Goal: Task Accomplishment & Management: Complete application form

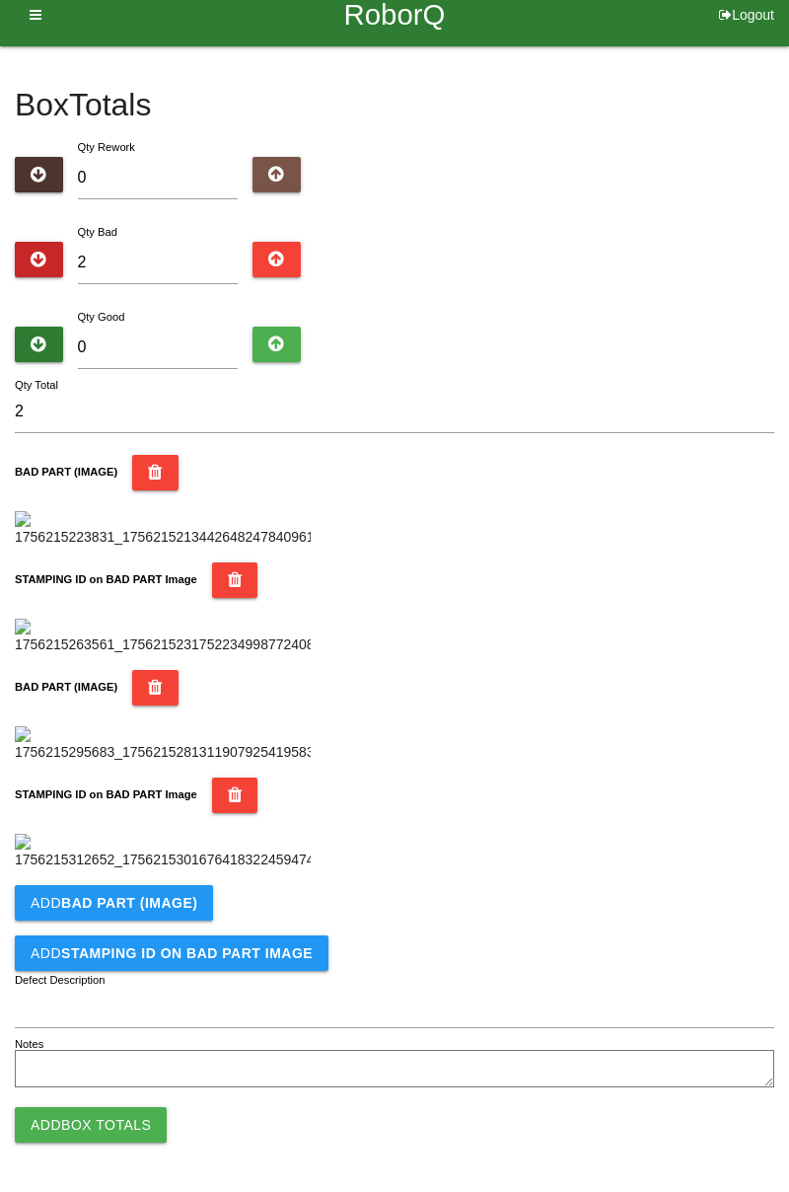
scroll to position [1081, 0]
click at [103, 918] on button "Add BAD PART (IMAGE)" at bounding box center [114, 903] width 198 height 36
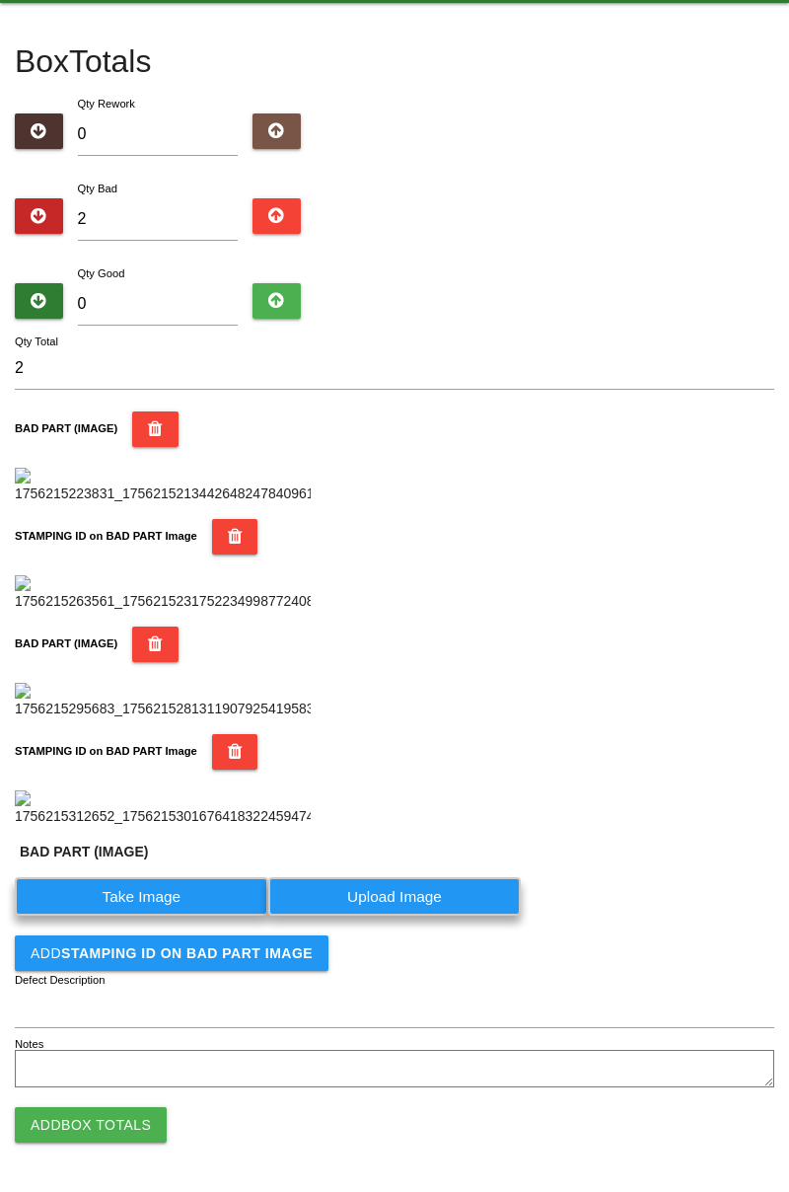
click at [101, 915] on label "Take Image" at bounding box center [141, 896] width 253 height 38
click at [0, 0] on \(IMAGE\) "Take Image" at bounding box center [0, 0] width 0 height 0
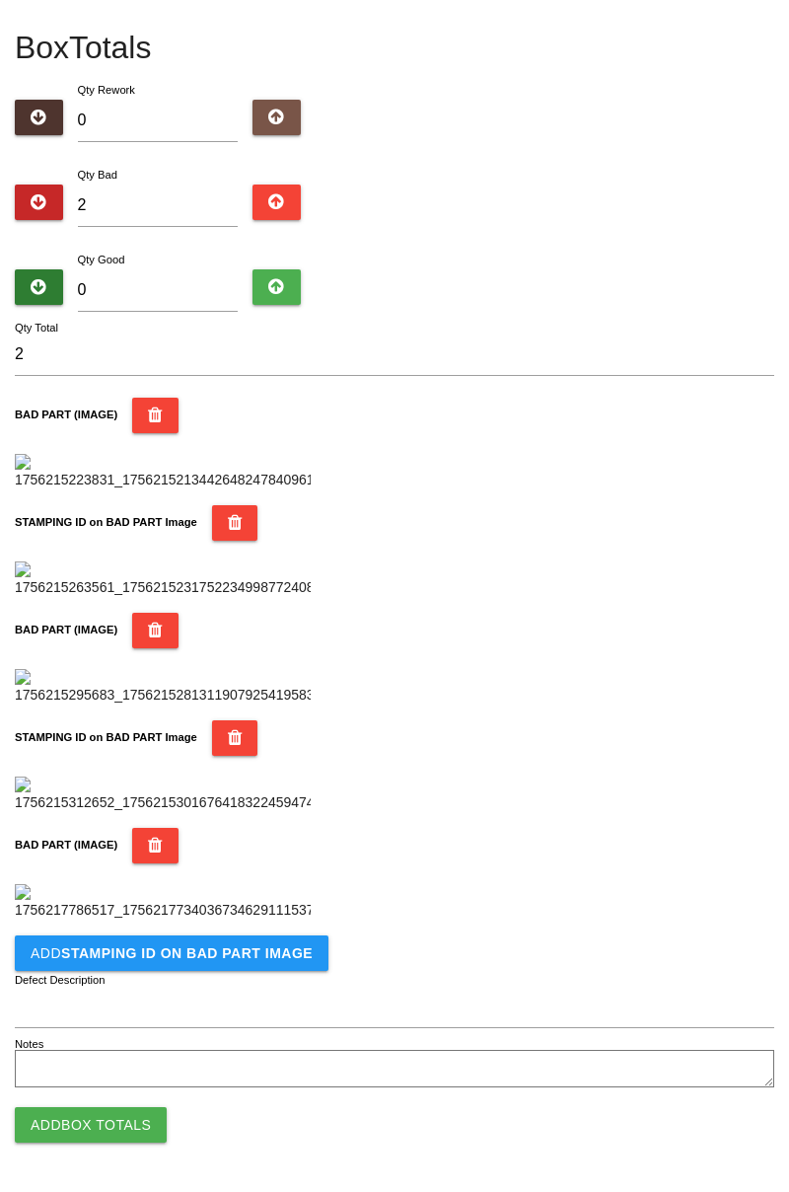
scroll to position [1405, 0]
click at [157, 965] on button "Add STAMPING ID on BAD PART Image" at bounding box center [172, 953] width 314 height 36
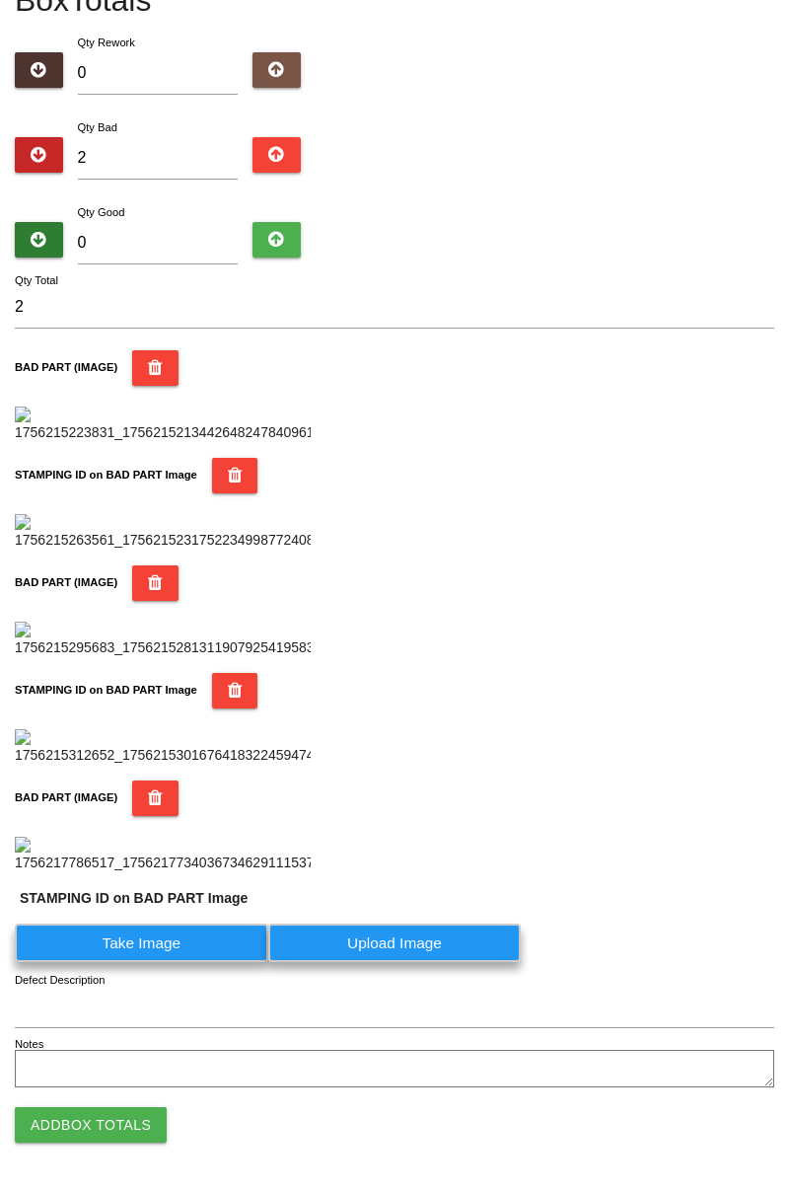
click at [133, 962] on label "Take Image" at bounding box center [141, 942] width 253 height 38
click at [0, 0] on PART "Take Image" at bounding box center [0, 0] width 0 height 0
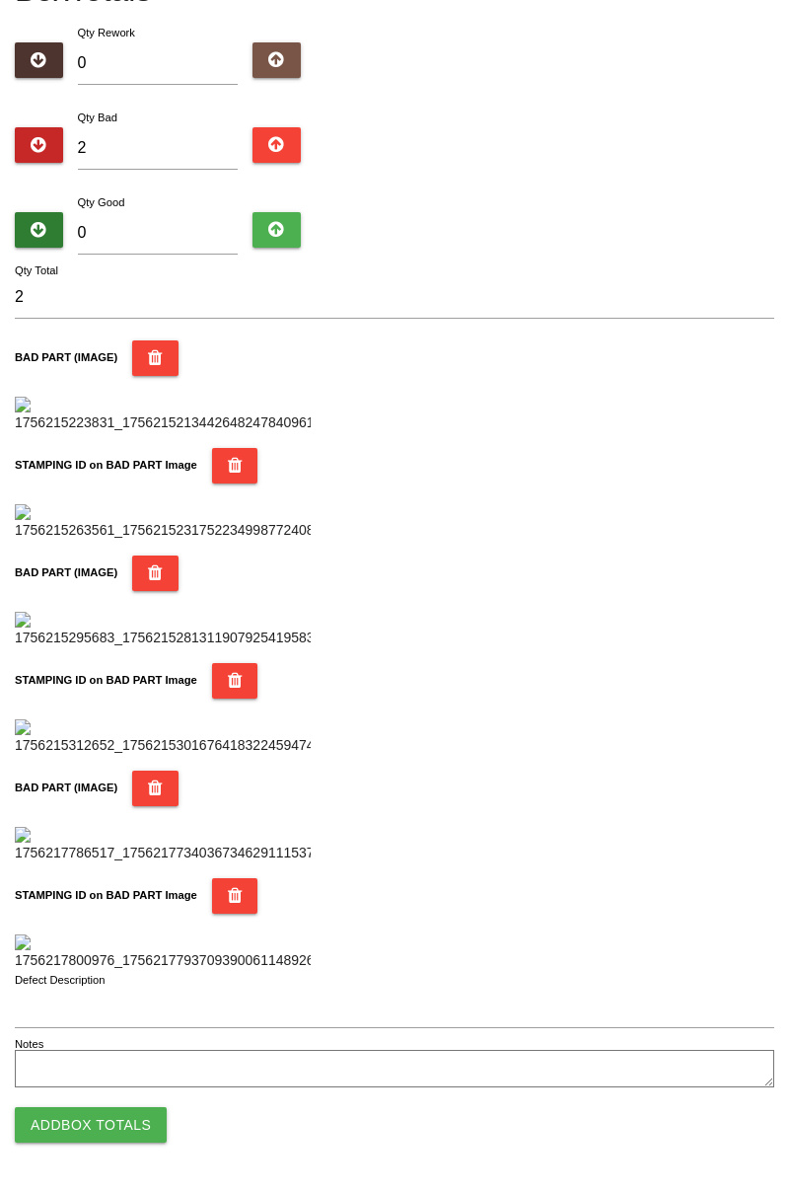
scroll to position [0, 0]
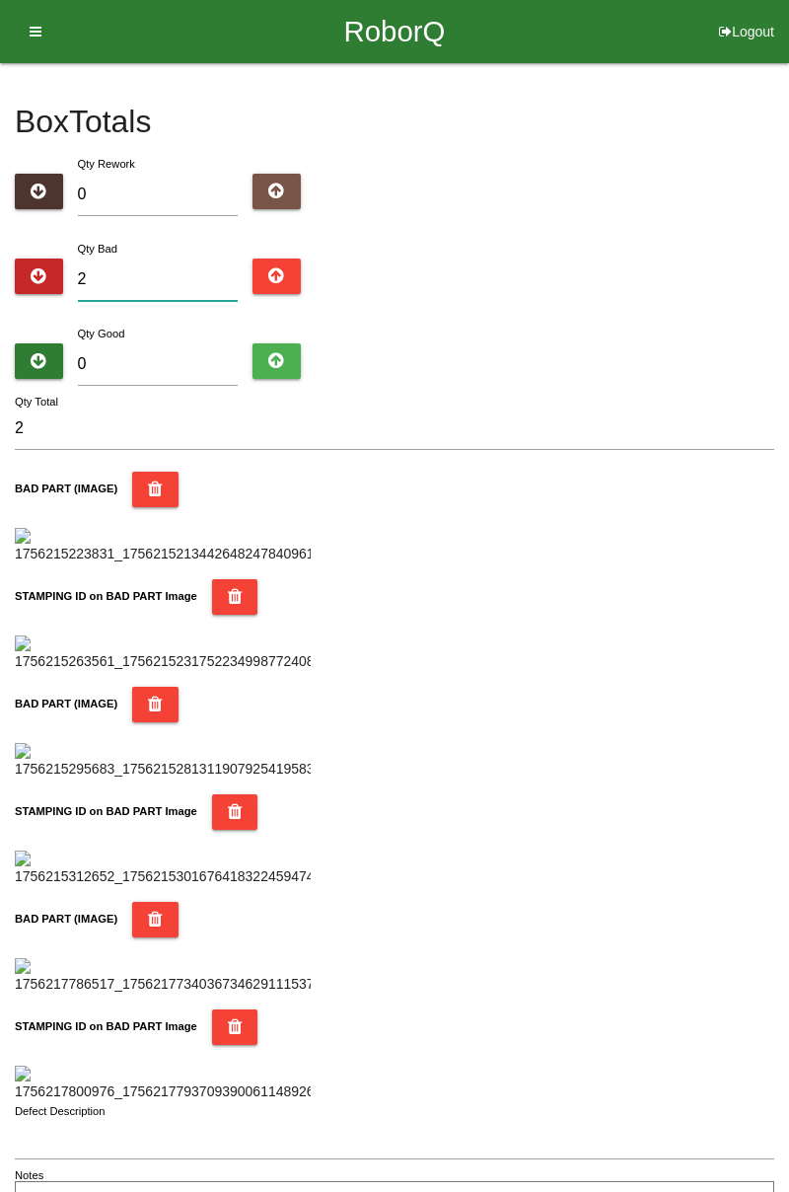
click at [156, 271] on input "2" at bounding box center [158, 279] width 161 height 42
type input "0"
type input "6"
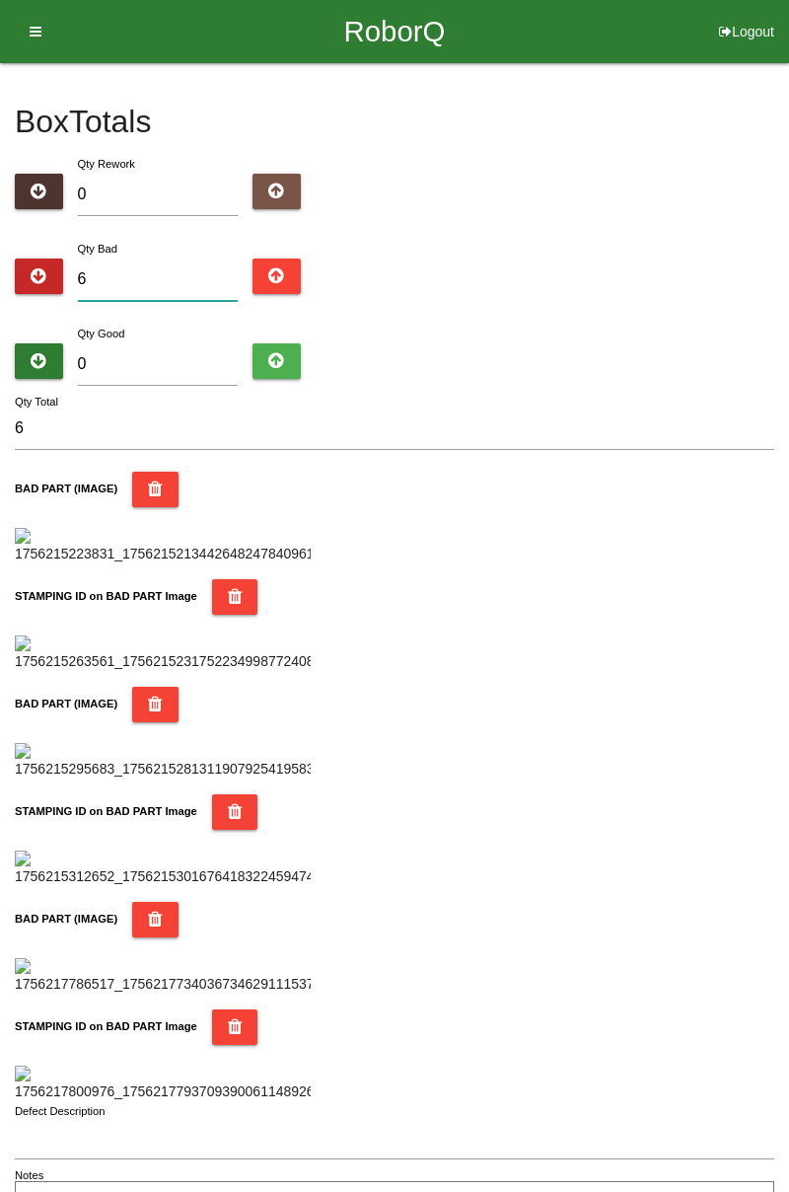
type input "0"
click at [146, 274] on input "0" at bounding box center [158, 279] width 161 height 42
type input "1"
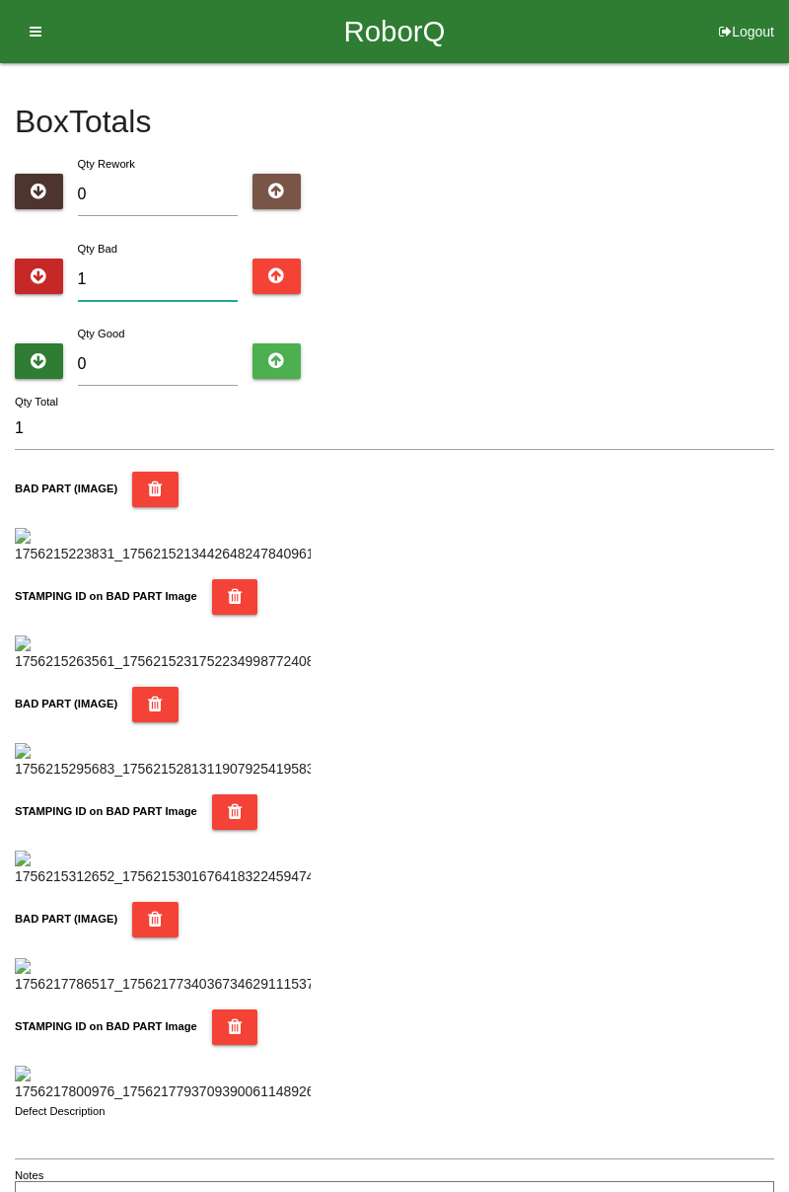
type input "11"
click at [166, 347] on input "0" at bounding box center [158, 364] width 161 height 42
type input "7"
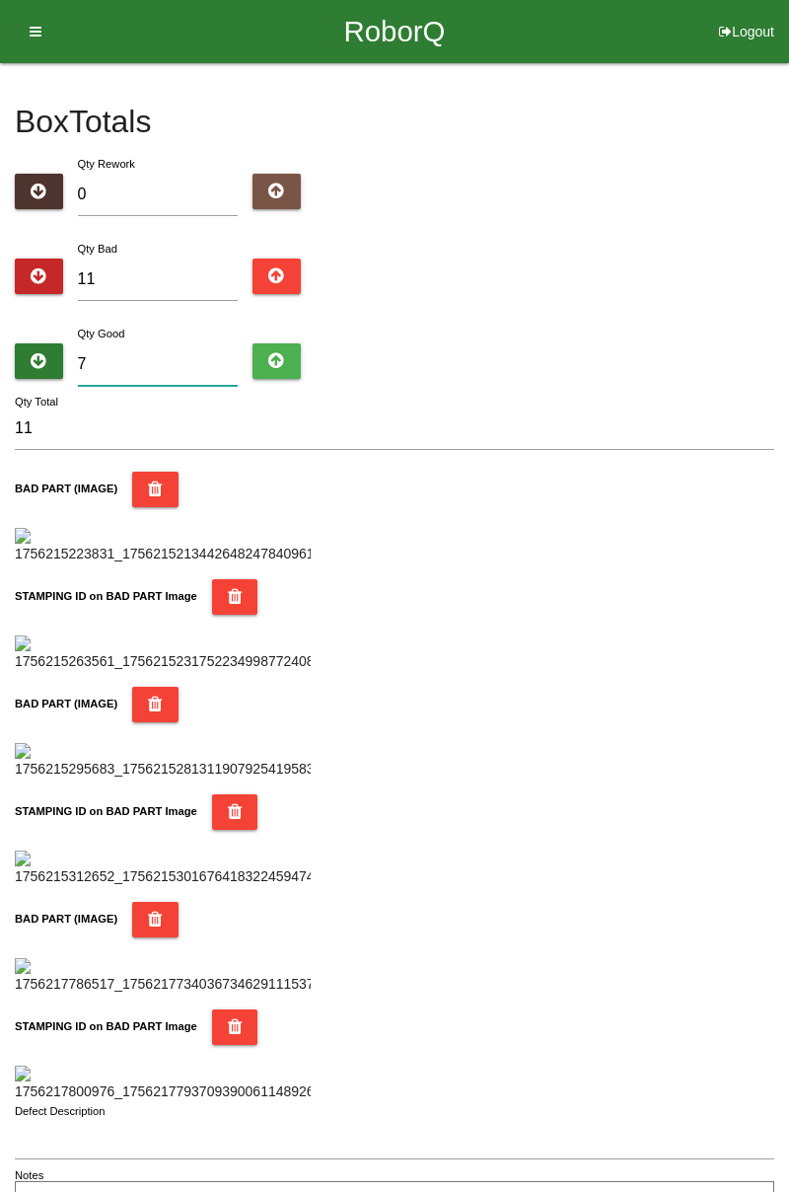
type input "18"
type input "73"
type input "84"
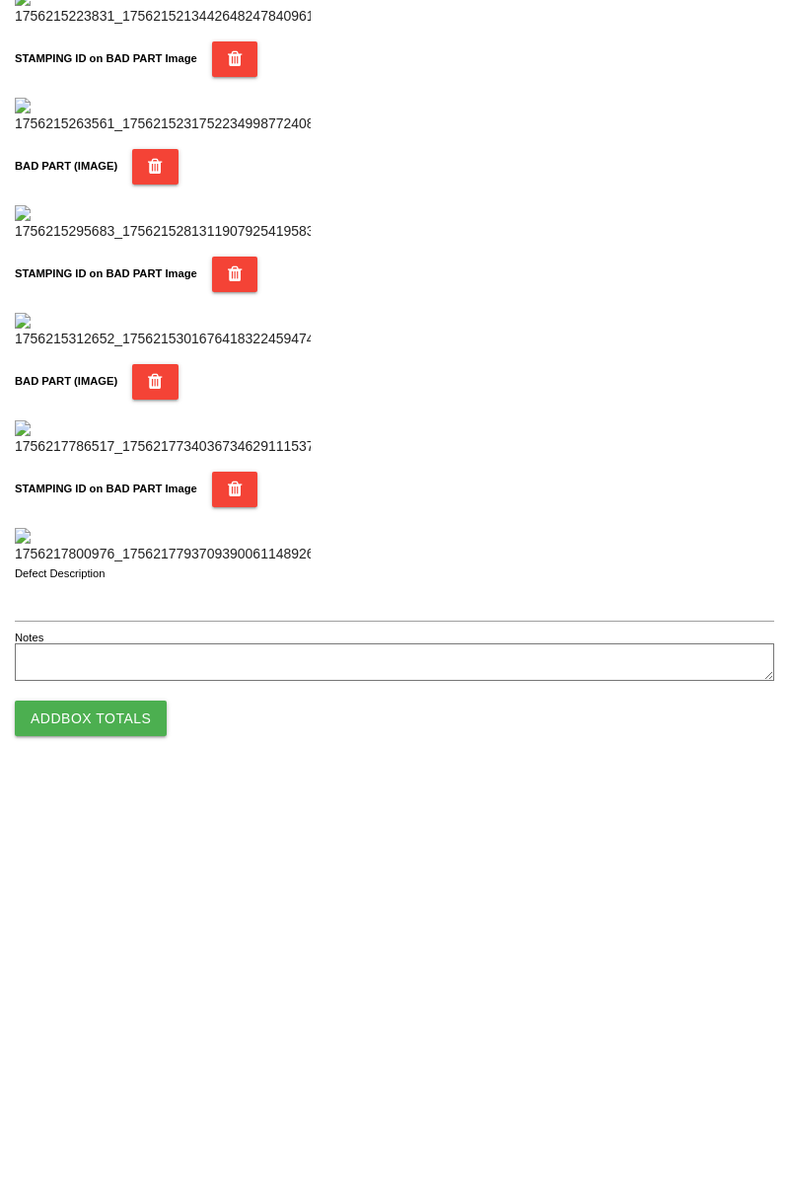
type input "73"
click at [117, 1128] on button "Add Box Totals" at bounding box center [91, 1125] width 152 height 36
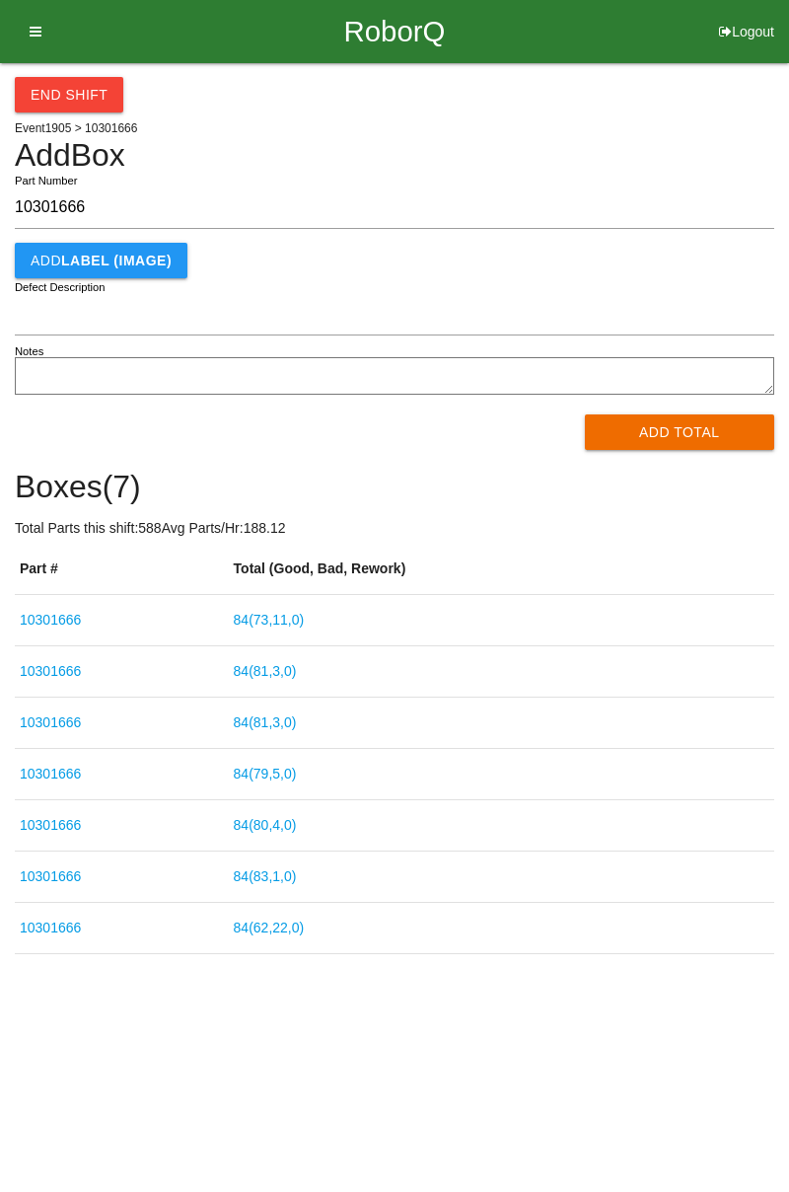
type input "10301666"
click at [672, 417] on button "Add Total" at bounding box center [680, 432] width 190 height 36
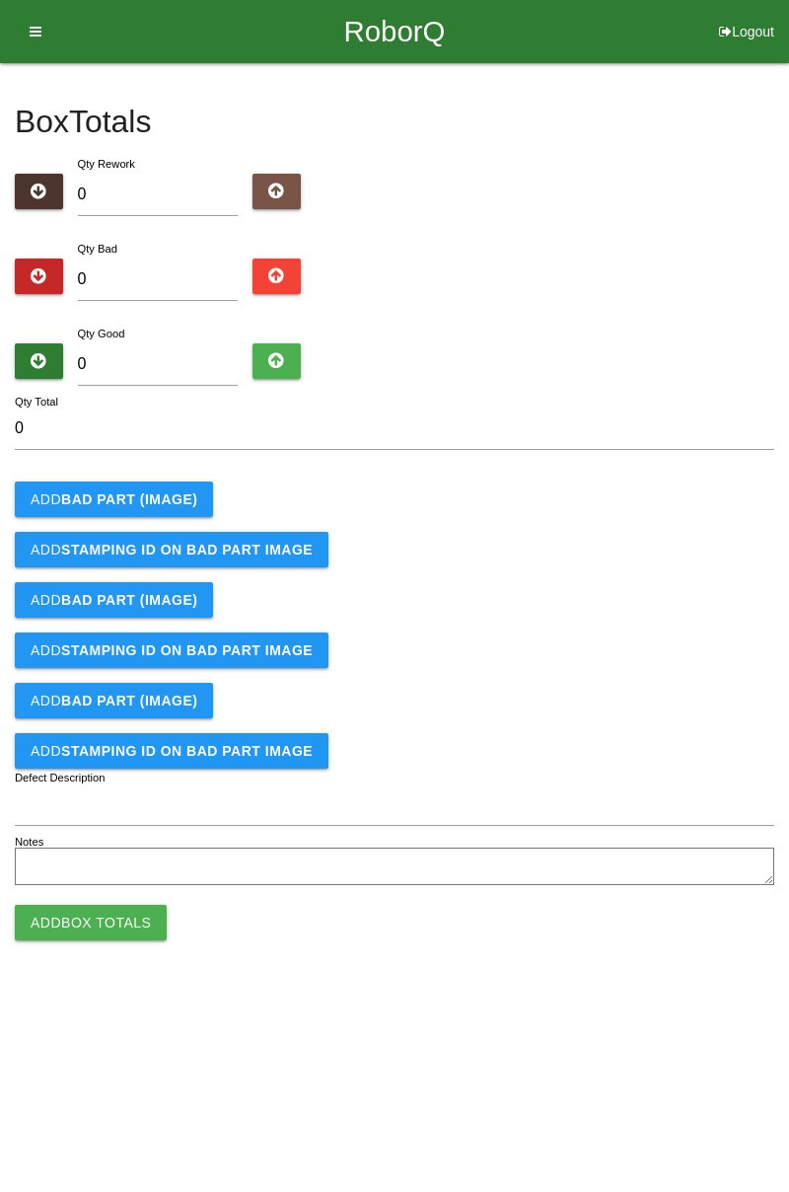
click at [176, 498] on b "BAD PART (IMAGE)" at bounding box center [129, 499] width 136 height 16
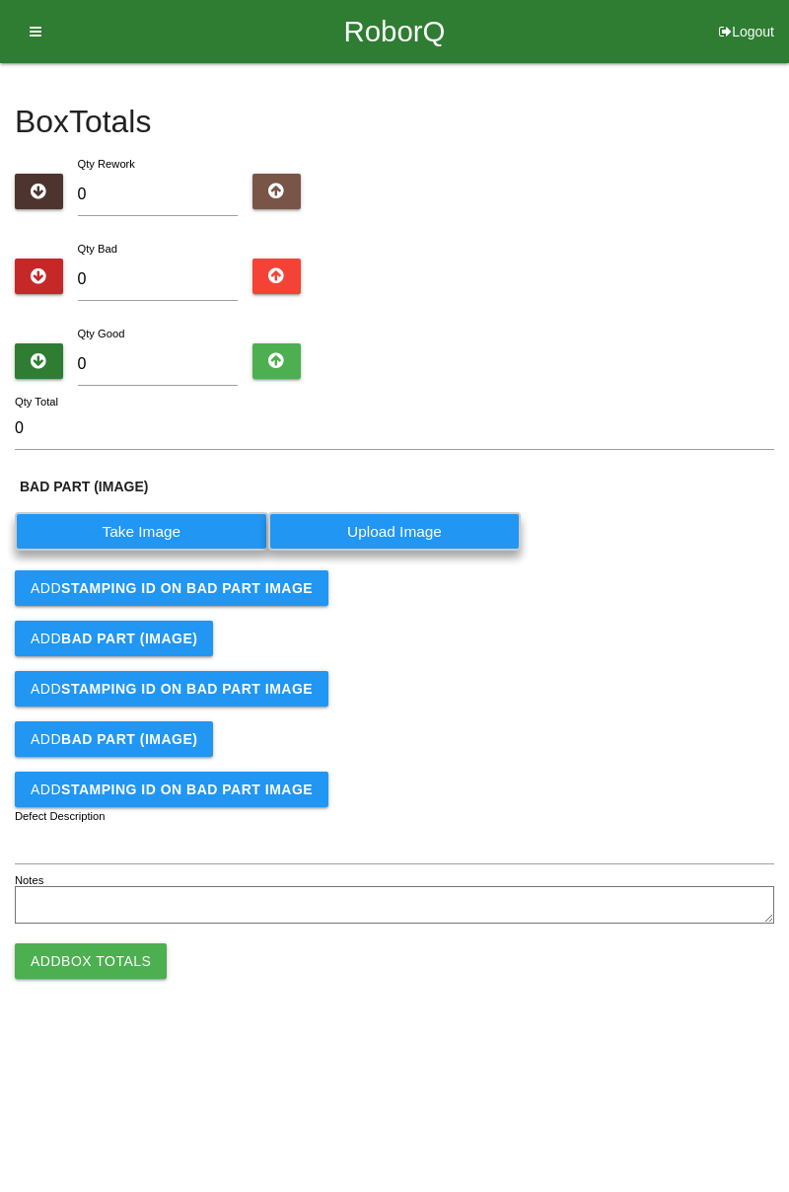
click at [166, 526] on label "Take Image" at bounding box center [141, 531] width 253 height 38
click at [0, 0] on \(IMAGE\) "Take Image" at bounding box center [0, 0] width 0 height 0
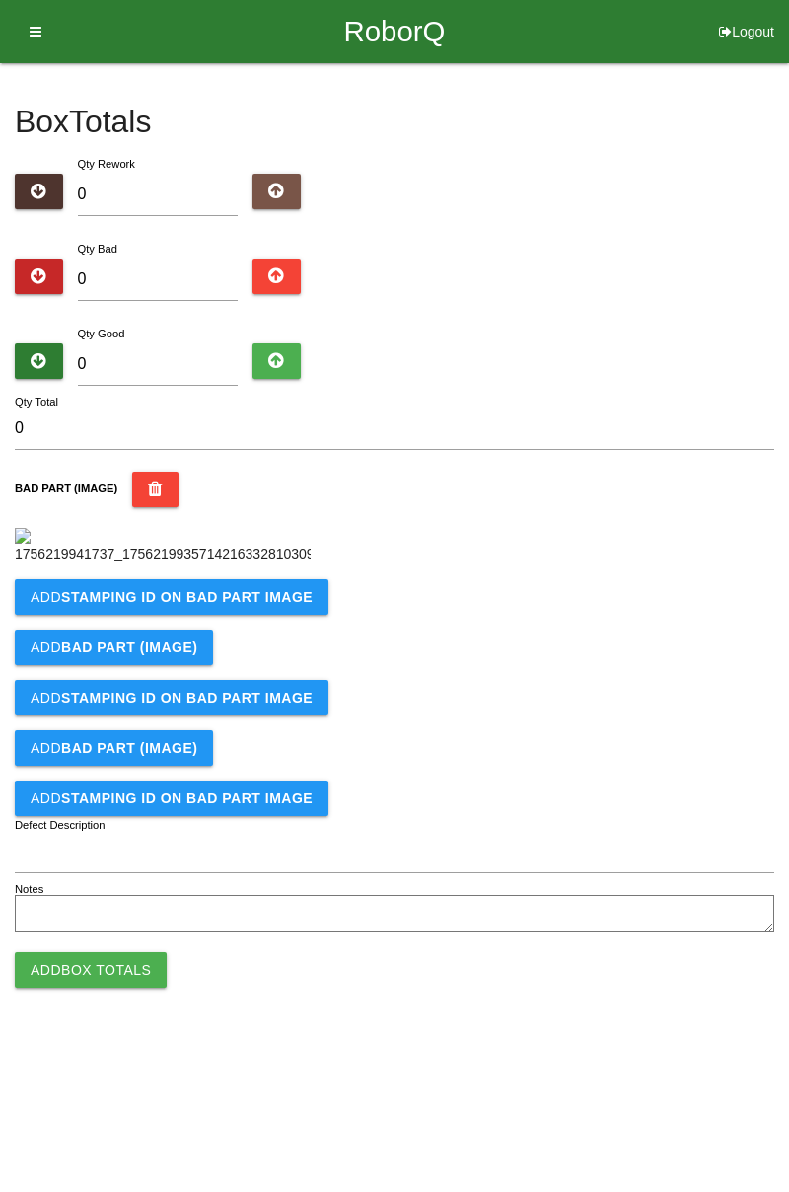
click at [173, 605] on b "STAMPING ID on BAD PART Image" at bounding box center [187, 597] width 252 height 16
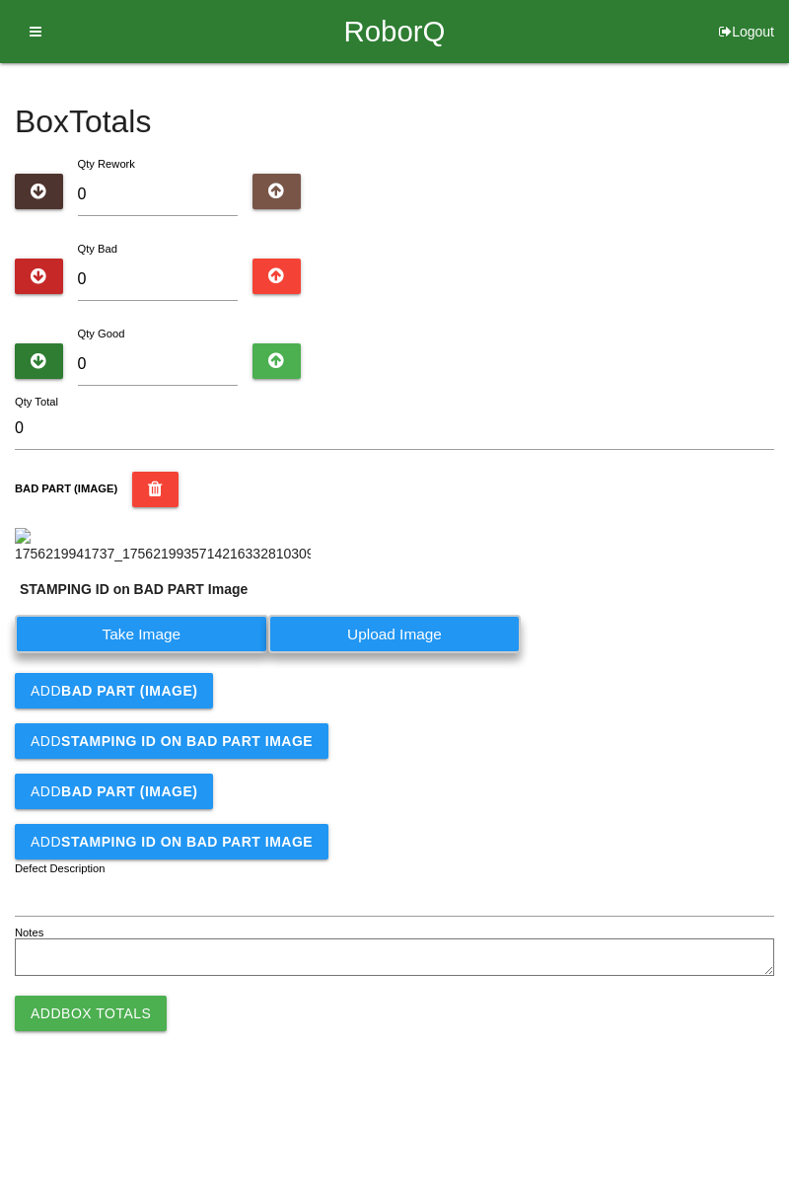
click at [184, 653] on label "Take Image" at bounding box center [141, 634] width 253 height 38
click at [0, 0] on PART "Take Image" at bounding box center [0, 0] width 0 height 0
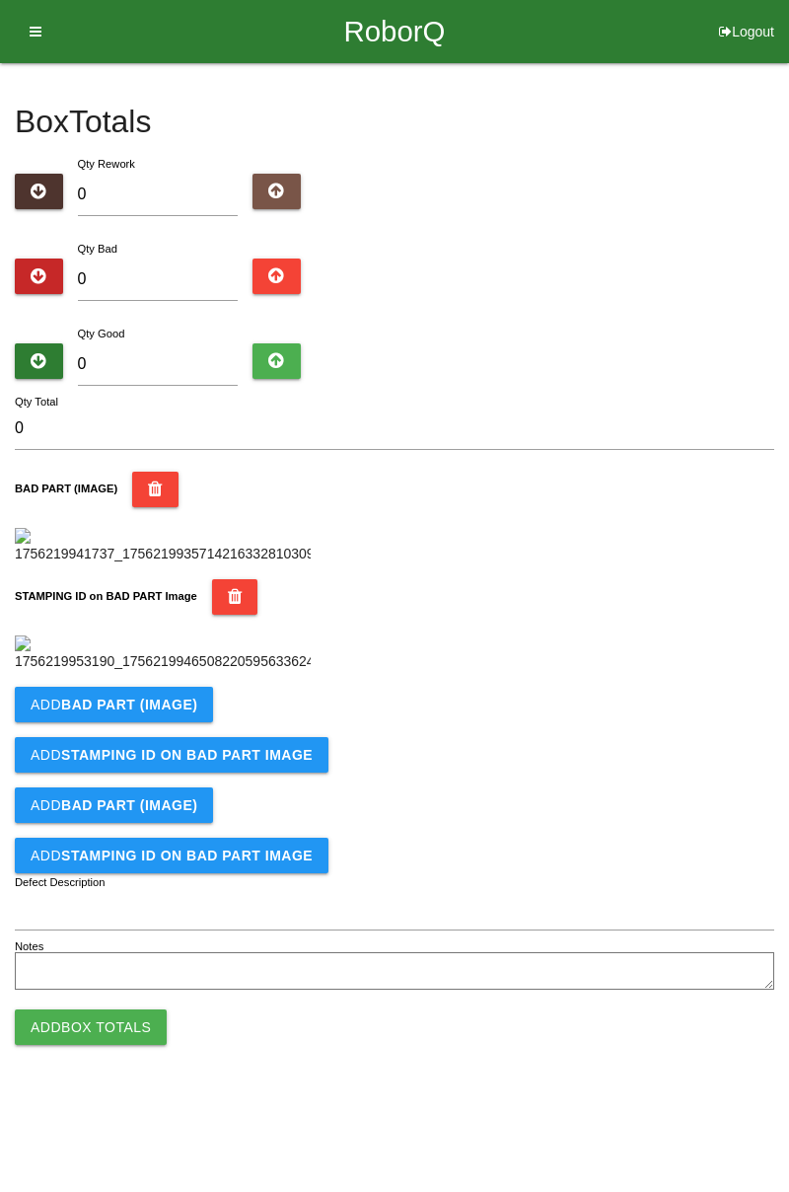
scroll to position [434, 0]
click at [164, 712] on b "BAD PART (IMAGE)" at bounding box center [129, 704] width 136 height 16
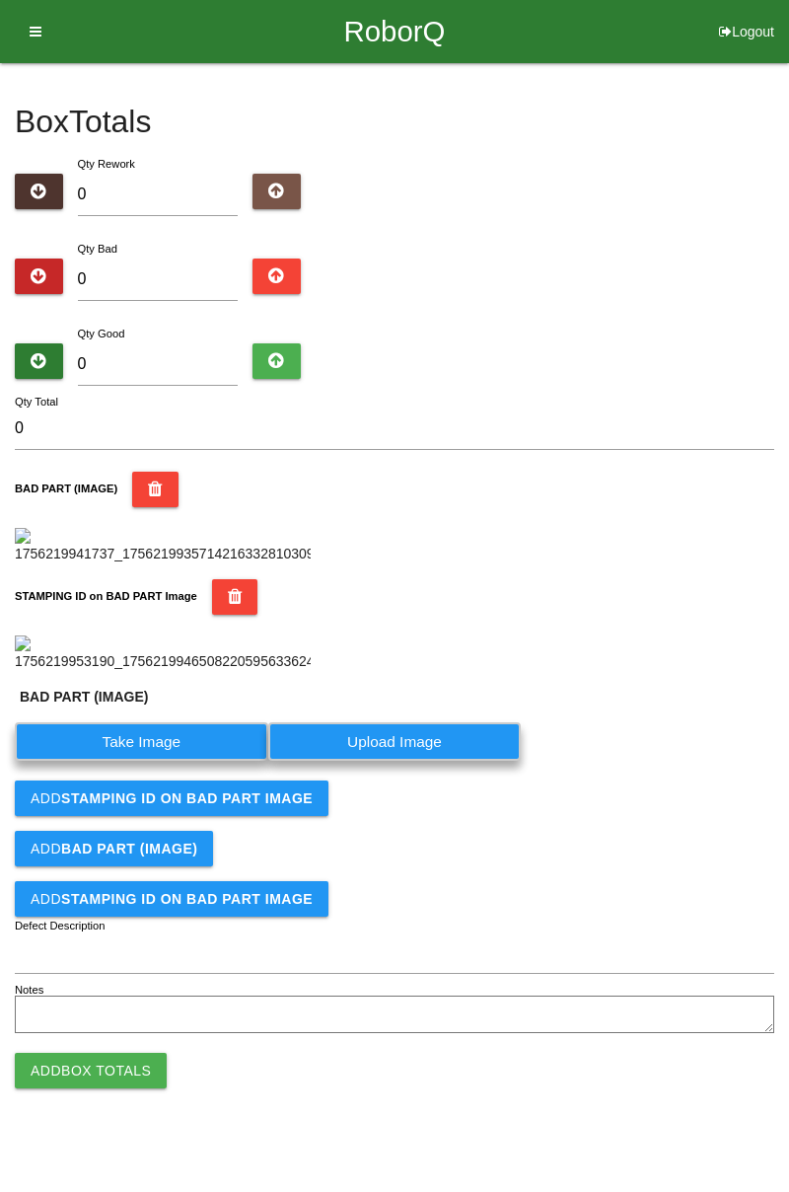
click at [173, 760] on label "Take Image" at bounding box center [141, 741] width 253 height 38
click at [0, 0] on \(IMAGE\) "Take Image" at bounding box center [0, 0] width 0 height 0
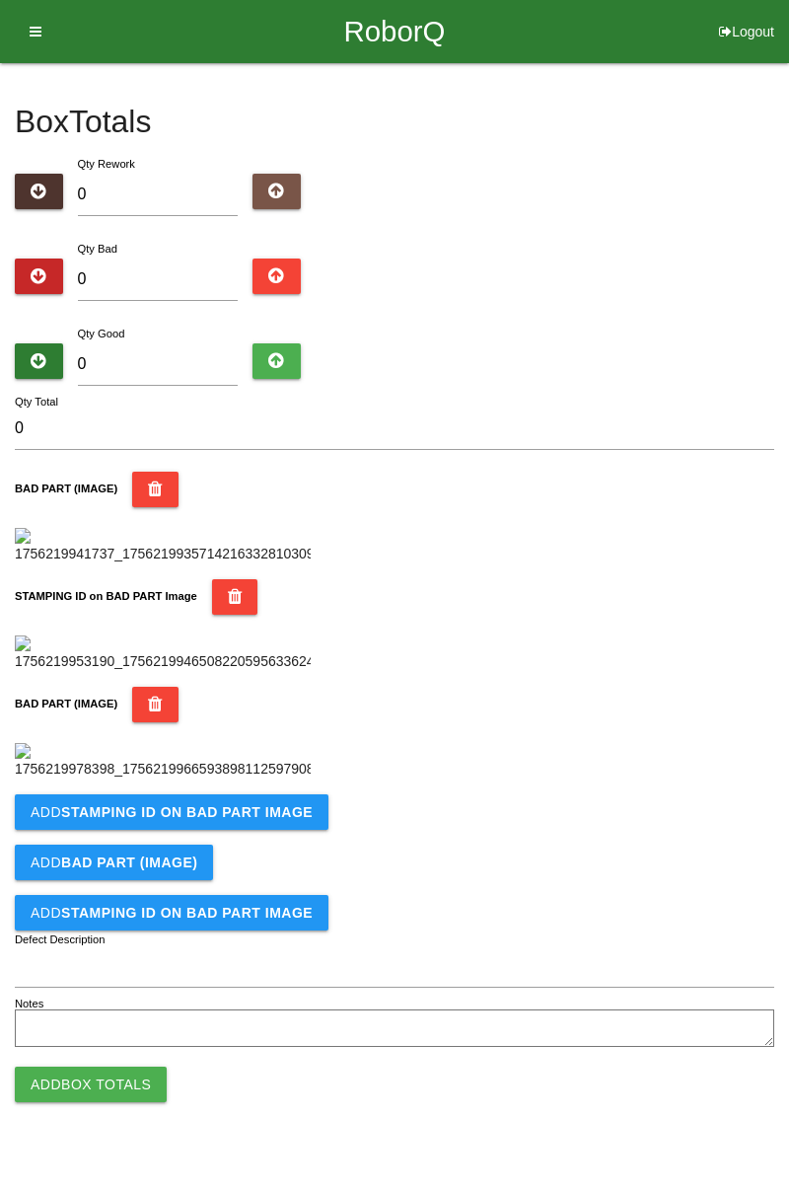
scroll to position [758, 0]
click at [239, 830] on button "Add STAMPING ID on BAD PART Image" at bounding box center [172, 812] width 314 height 36
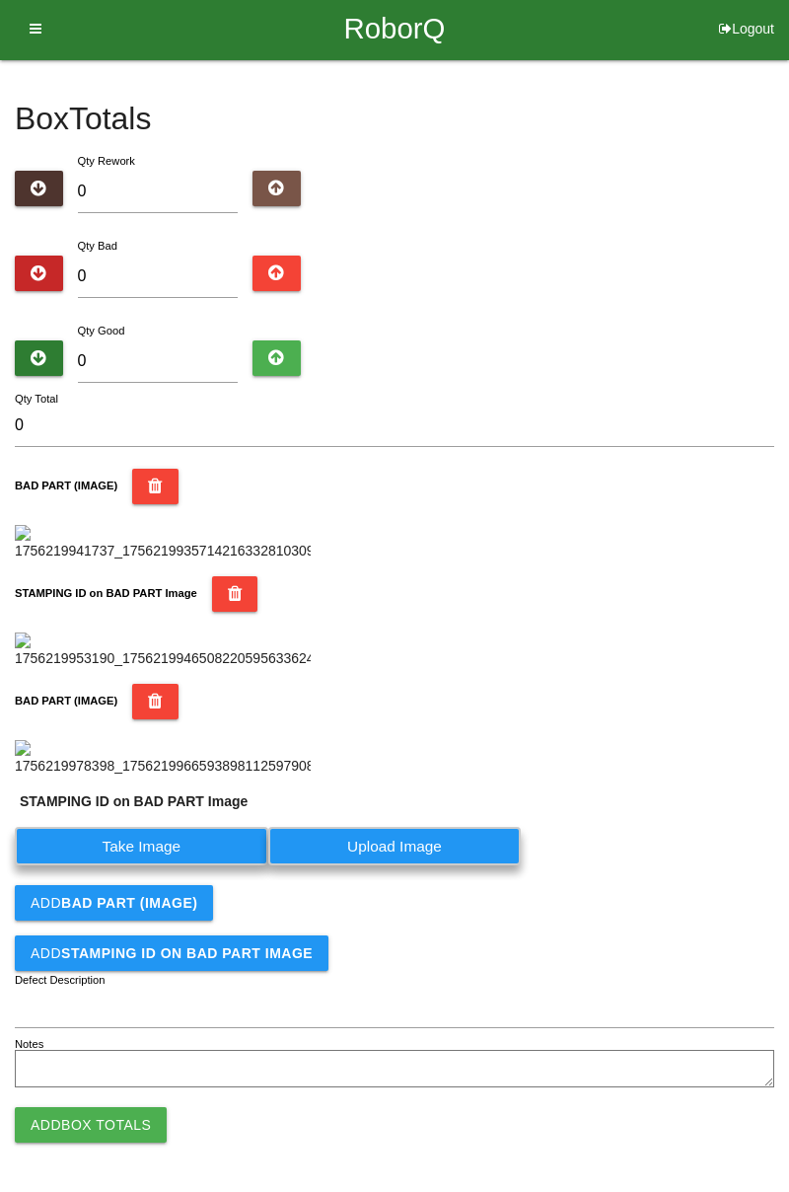
click at [187, 865] on label "Take Image" at bounding box center [141, 846] width 253 height 38
click at [0, 0] on PART "Take Image" at bounding box center [0, 0] width 0 height 0
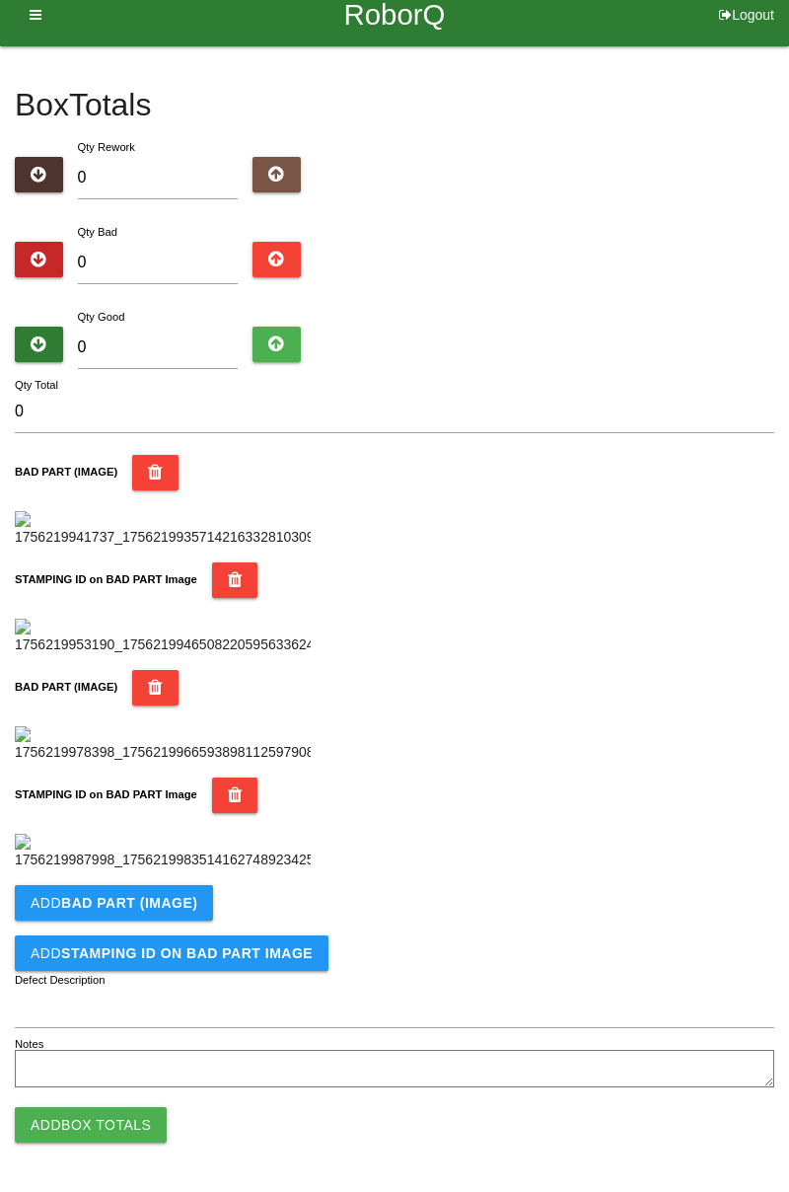
scroll to position [1081, 0]
click at [165, 907] on b "BAD PART (IMAGE)" at bounding box center [129, 903] width 136 height 16
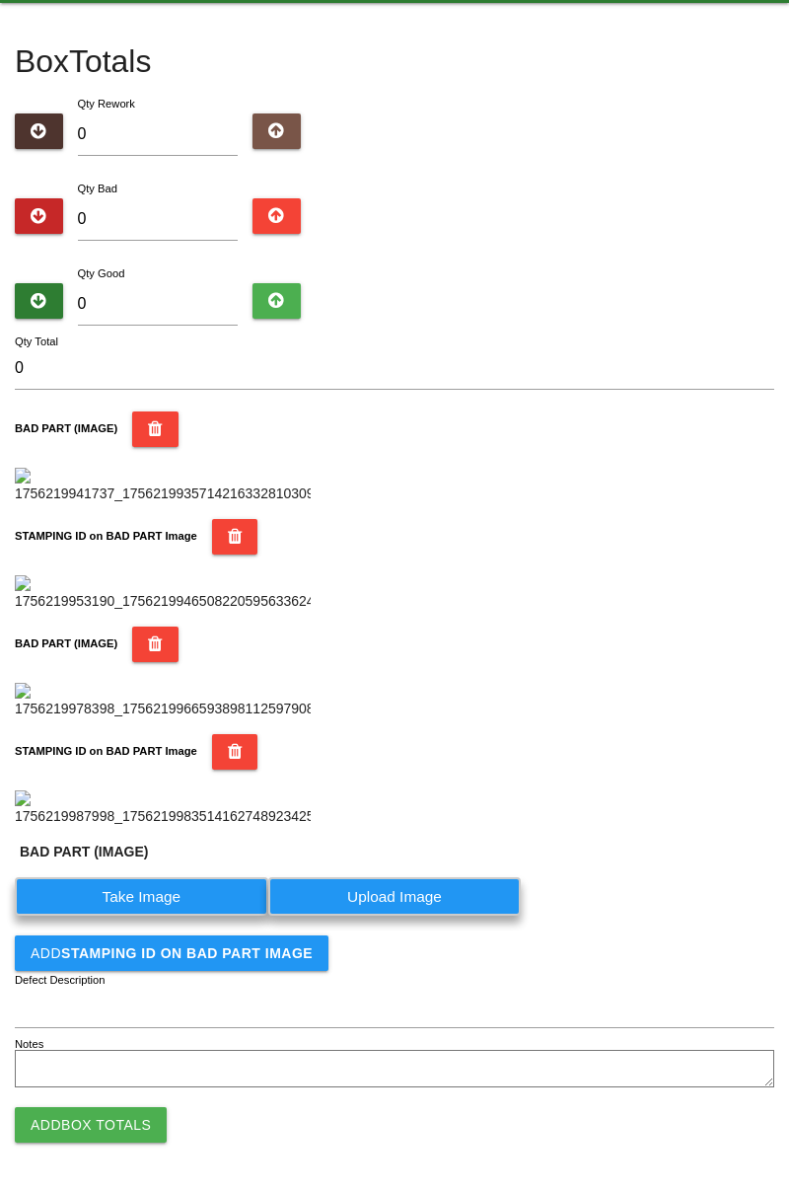
click at [151, 915] on label "Take Image" at bounding box center [141, 896] width 253 height 38
click at [0, 0] on \(IMAGE\) "Take Image" at bounding box center [0, 0] width 0 height 0
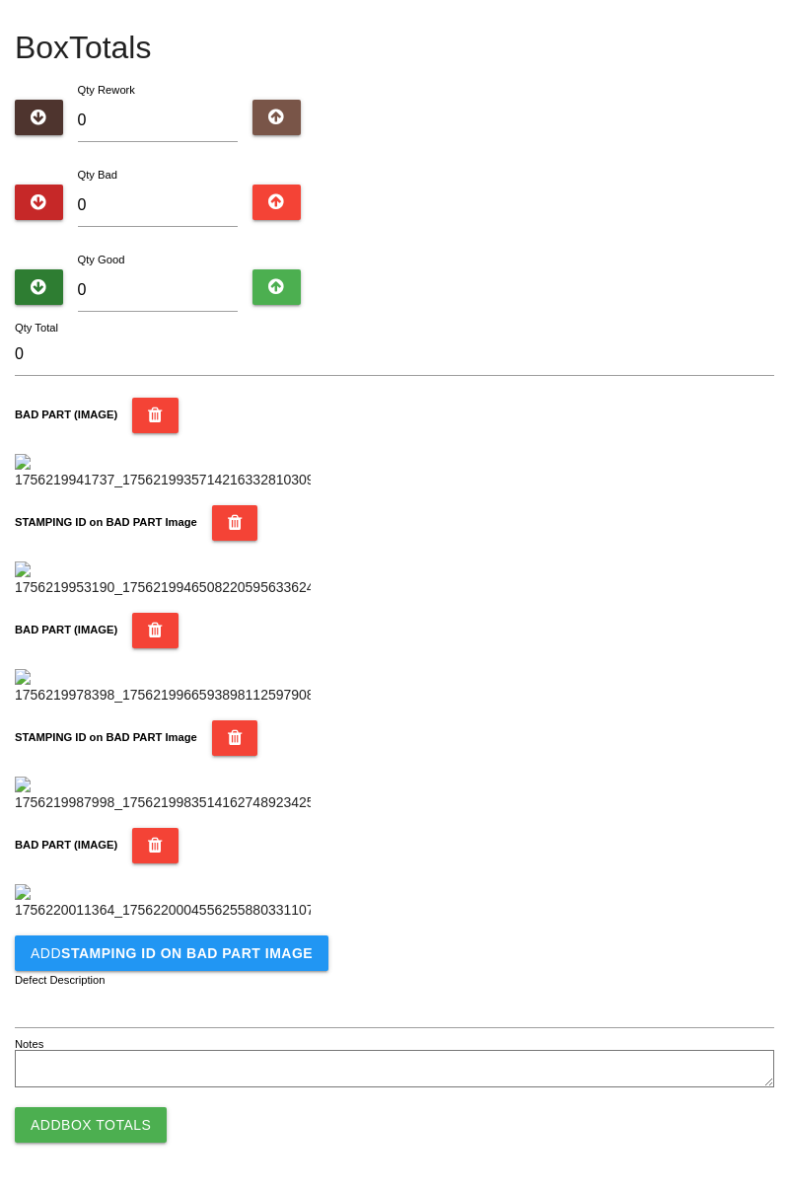
scroll to position [1405, 0]
click at [257, 960] on b "STAMPING ID on BAD PART Image" at bounding box center [187, 953] width 252 height 16
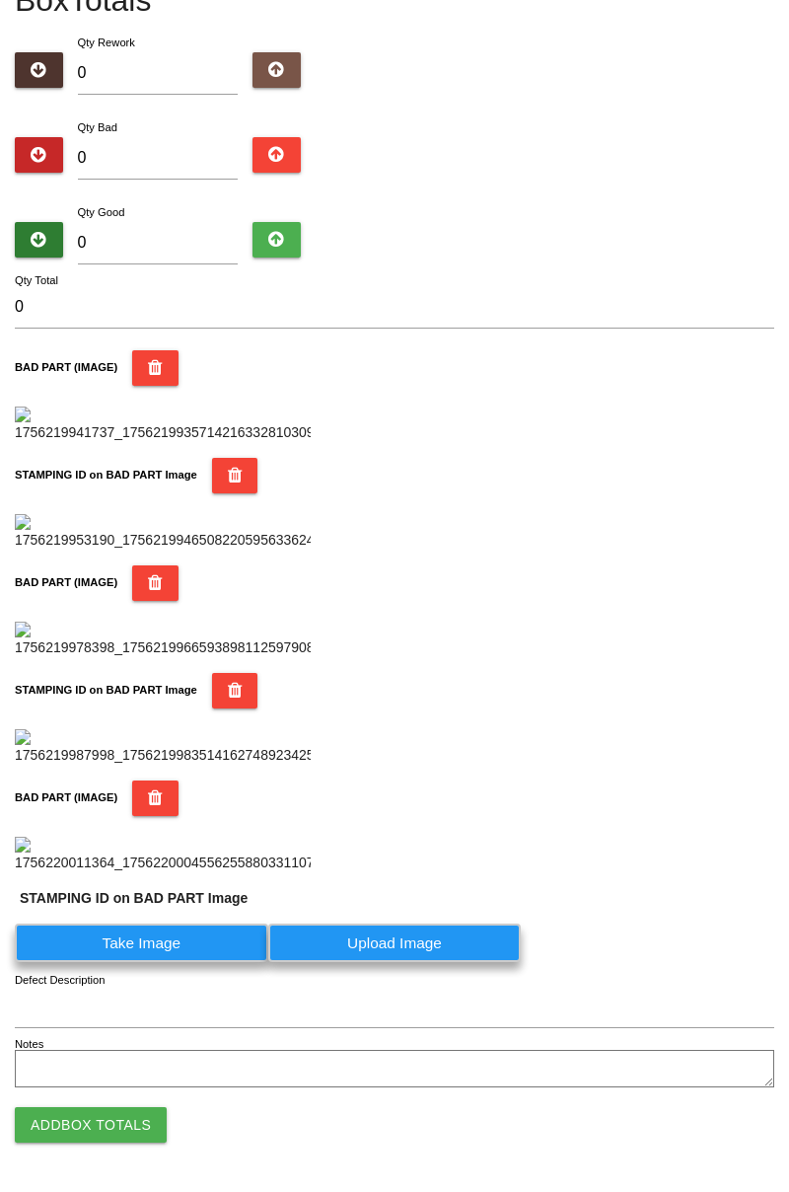
click at [198, 962] on label "Take Image" at bounding box center [141, 942] width 253 height 38
click at [0, 0] on PART "Take Image" at bounding box center [0, 0] width 0 height 0
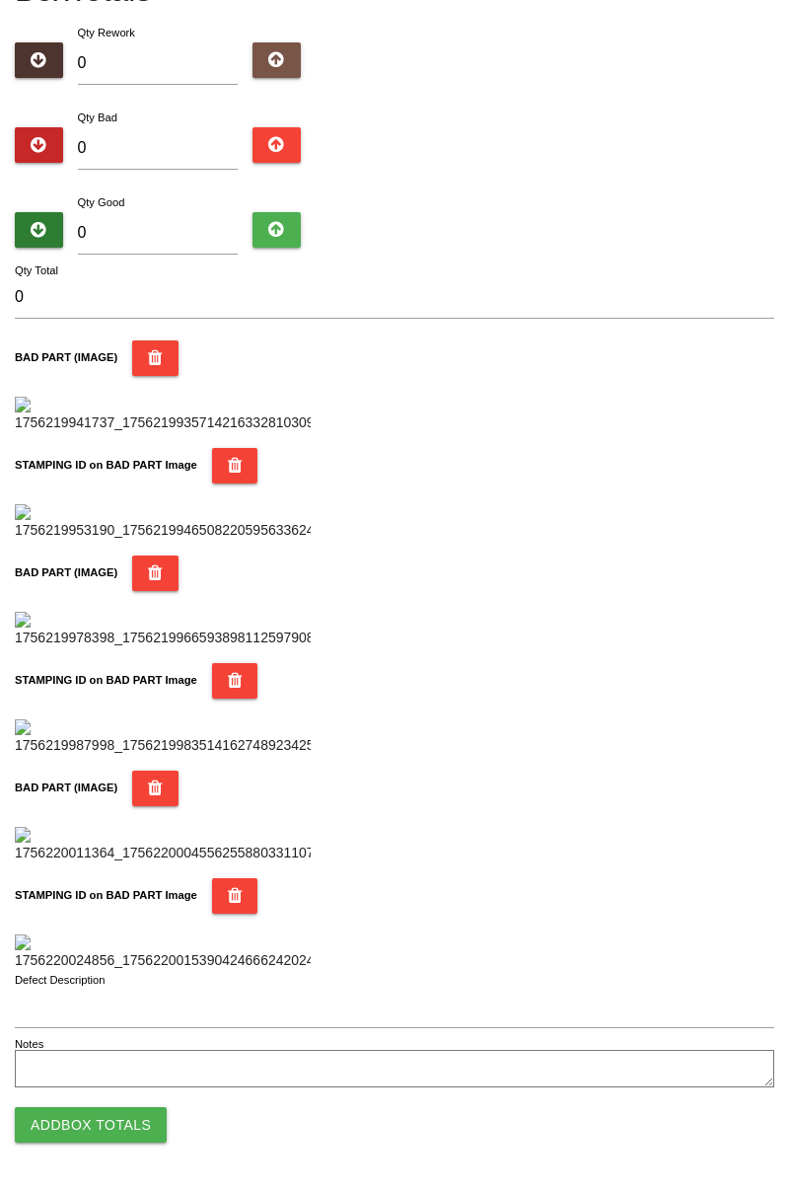
scroll to position [0, 0]
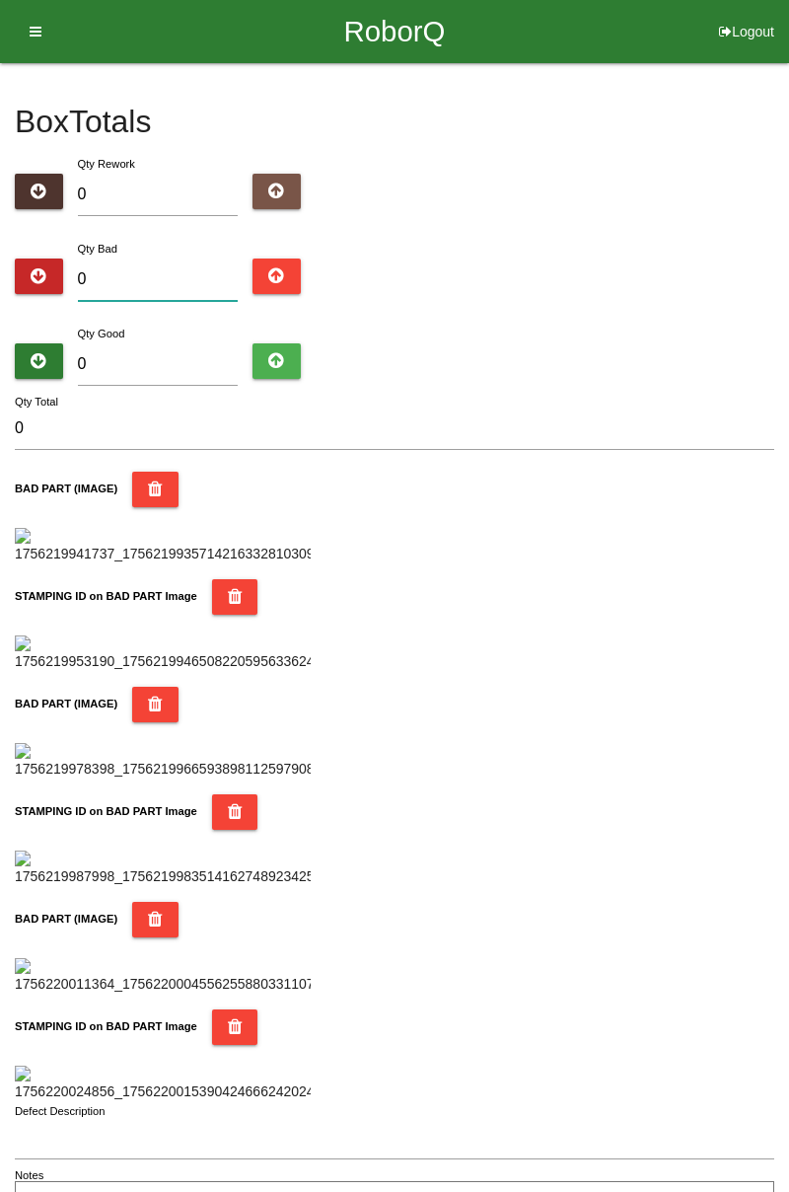
click at [197, 271] on input "0" at bounding box center [158, 279] width 161 height 42
type input "9"
click at [785, 300] on div "Box Totals Translate Weight Weight unit: Rework Weight Bad Weight Good Weight 0…" at bounding box center [394, 643] width 789 height 1161
click at [150, 272] on input "9" at bounding box center [158, 279] width 161 height 42
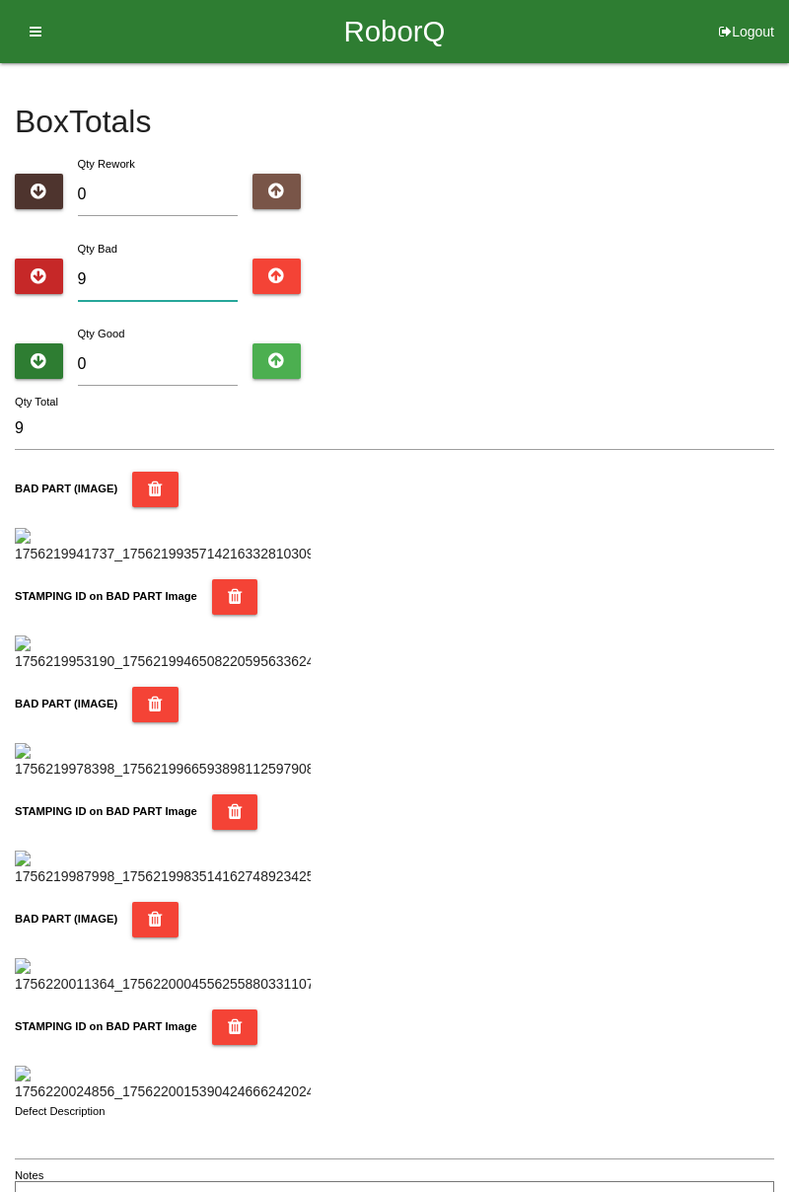
type input "0"
type input "1"
type input "10"
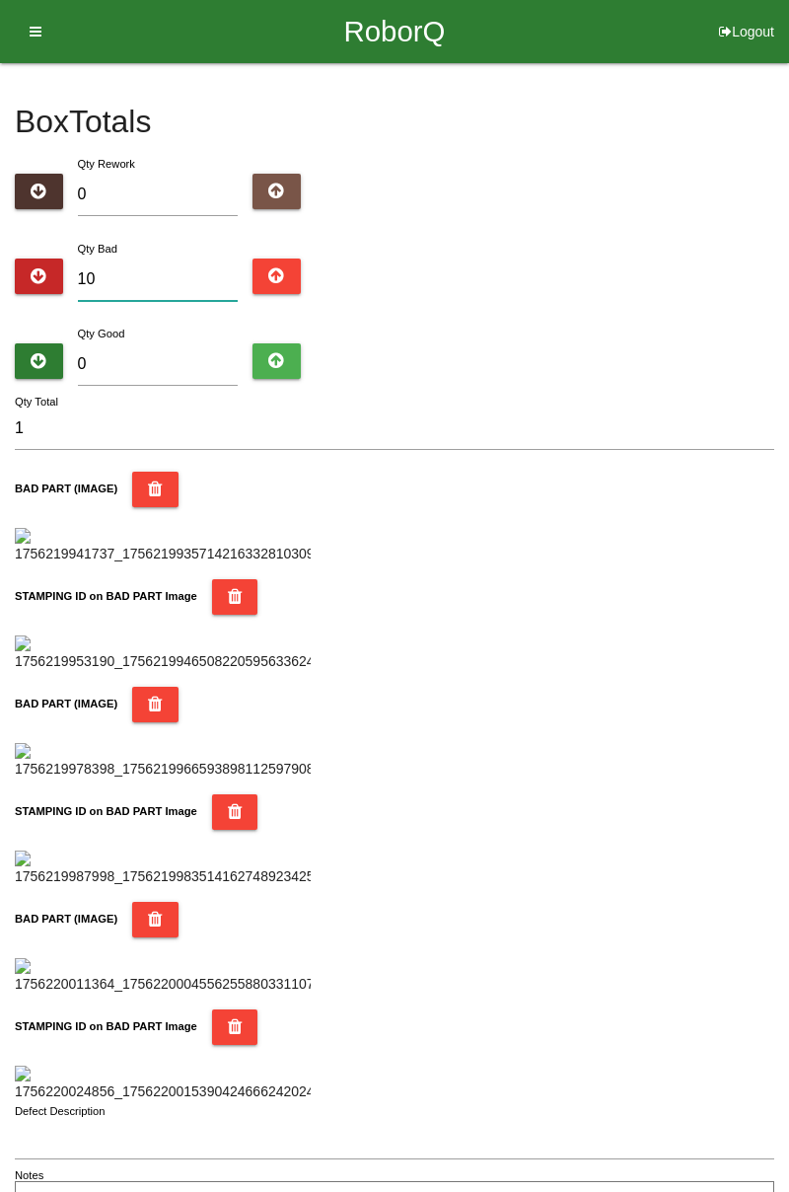
type input "10"
click at [149, 343] on input "0" at bounding box center [158, 364] width 161 height 42
type input "7"
type input "17"
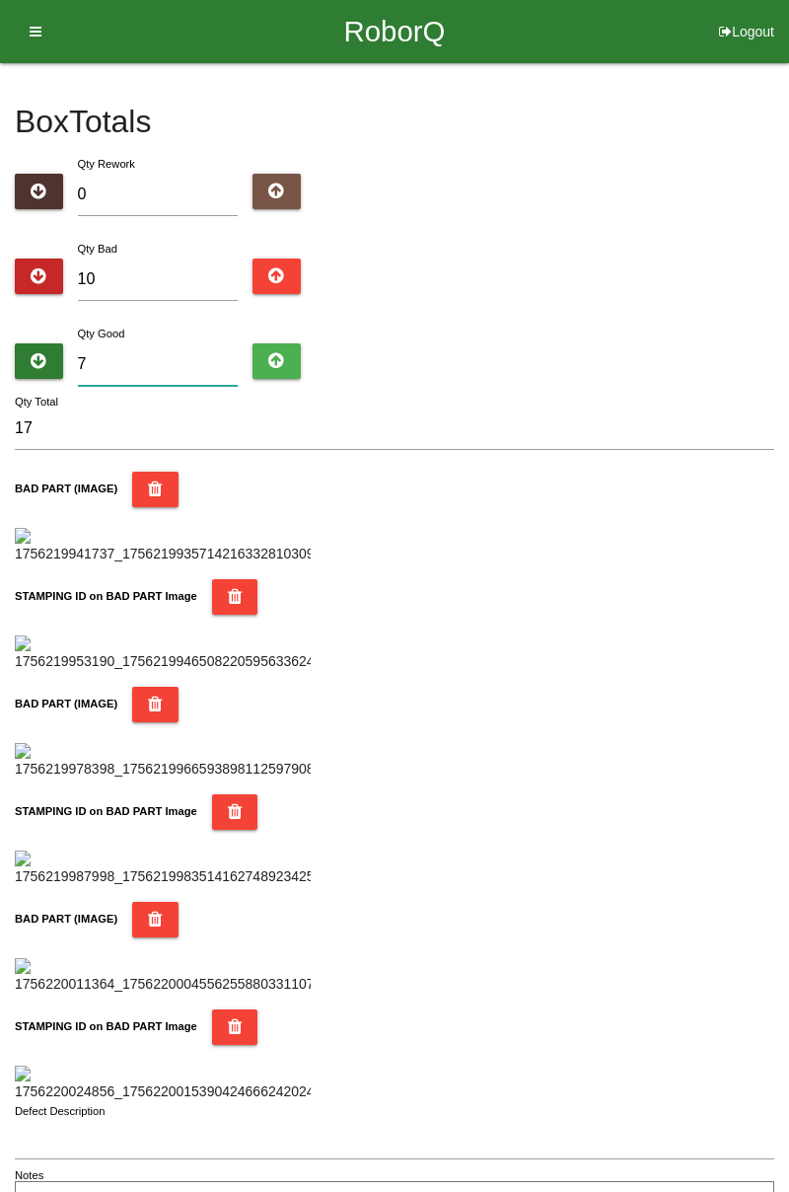
type input "74"
type input "84"
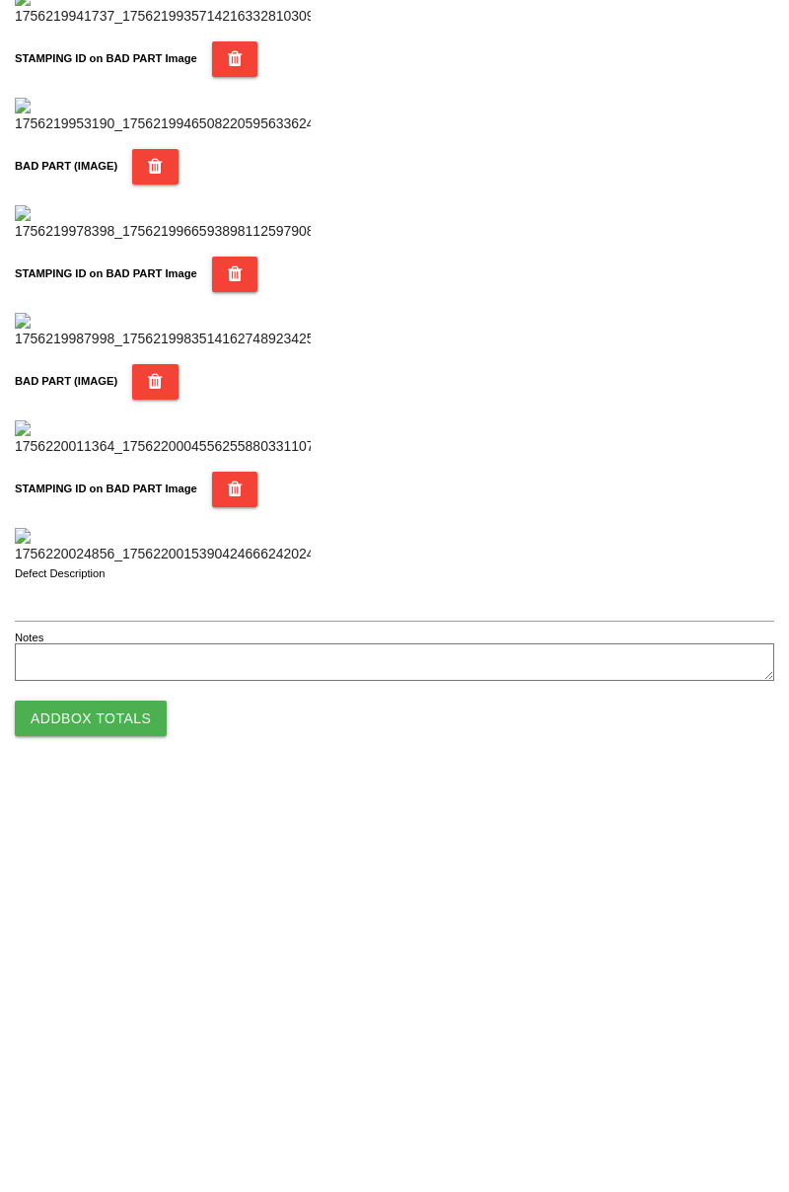
scroll to position [1728, 0]
type input "74"
click at [99, 1130] on button "Add Box Totals" at bounding box center [91, 1125] width 152 height 36
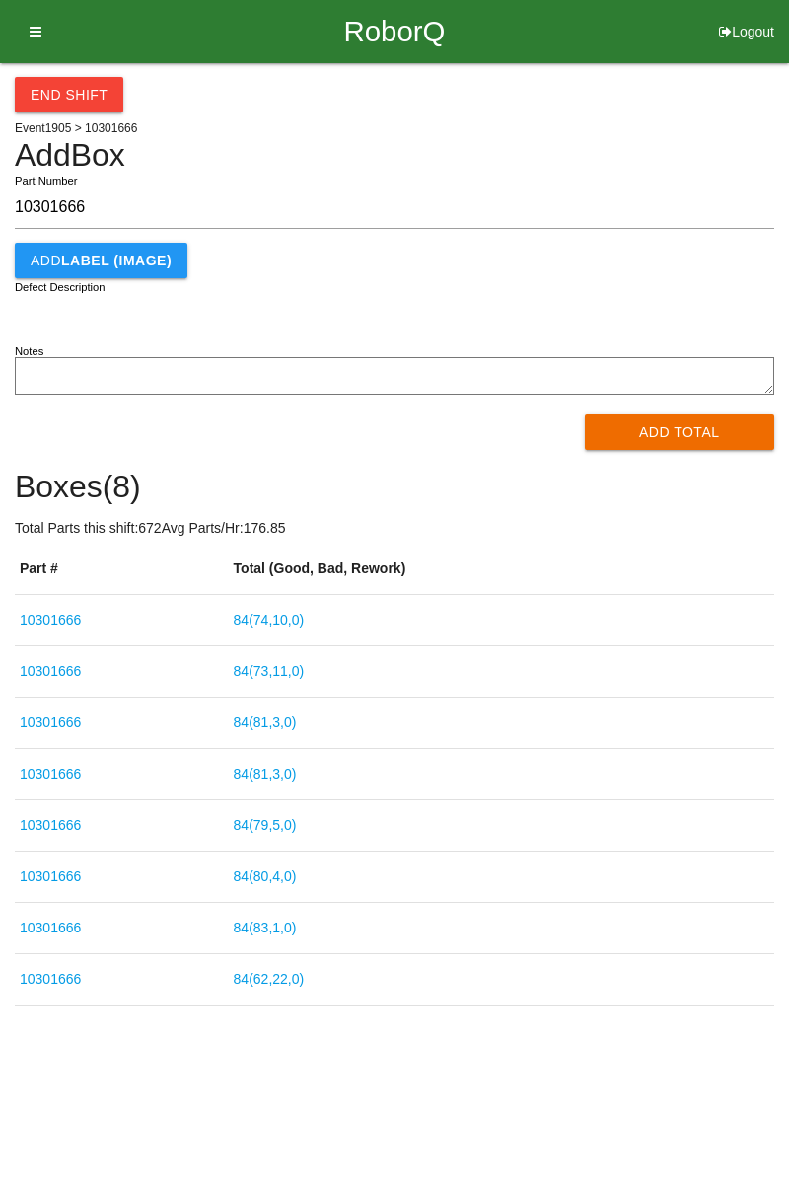
type input "10301666"
click at [698, 425] on button "Add Total" at bounding box center [680, 432] width 190 height 36
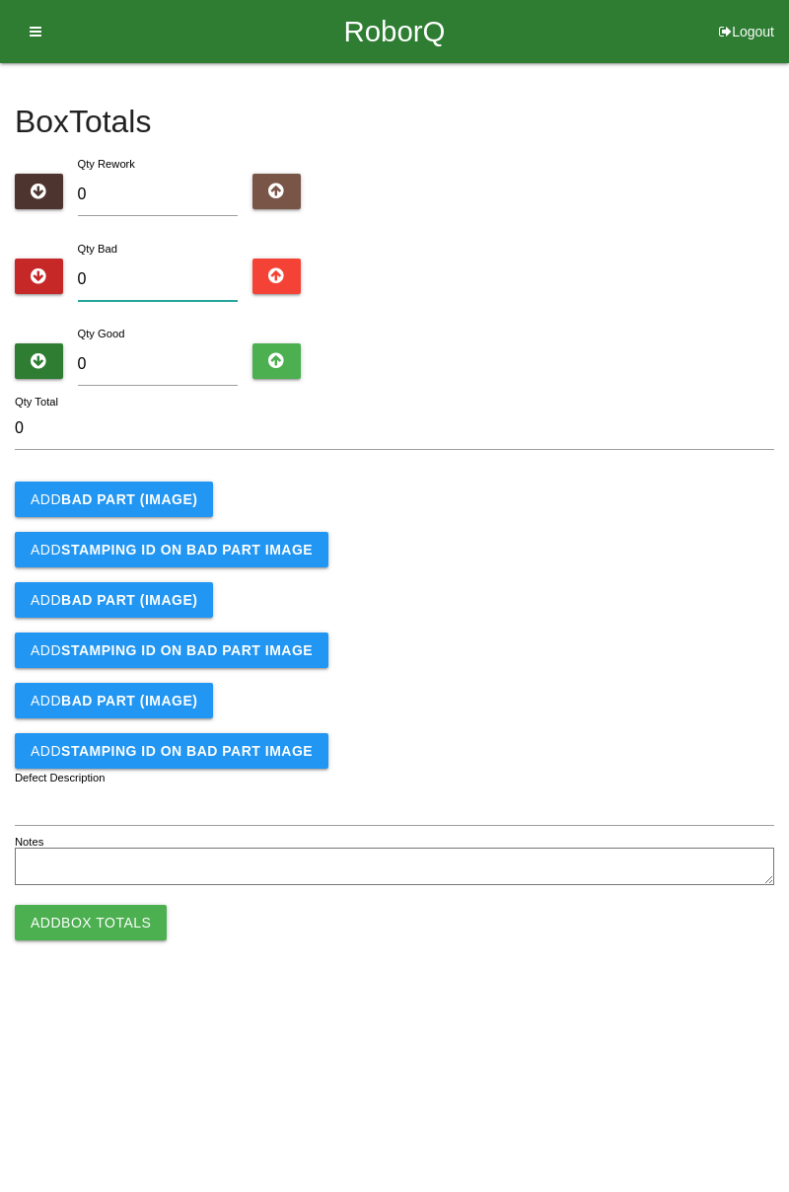
click at [174, 277] on input "0" at bounding box center [158, 279] width 161 height 42
type input "1"
type input "11"
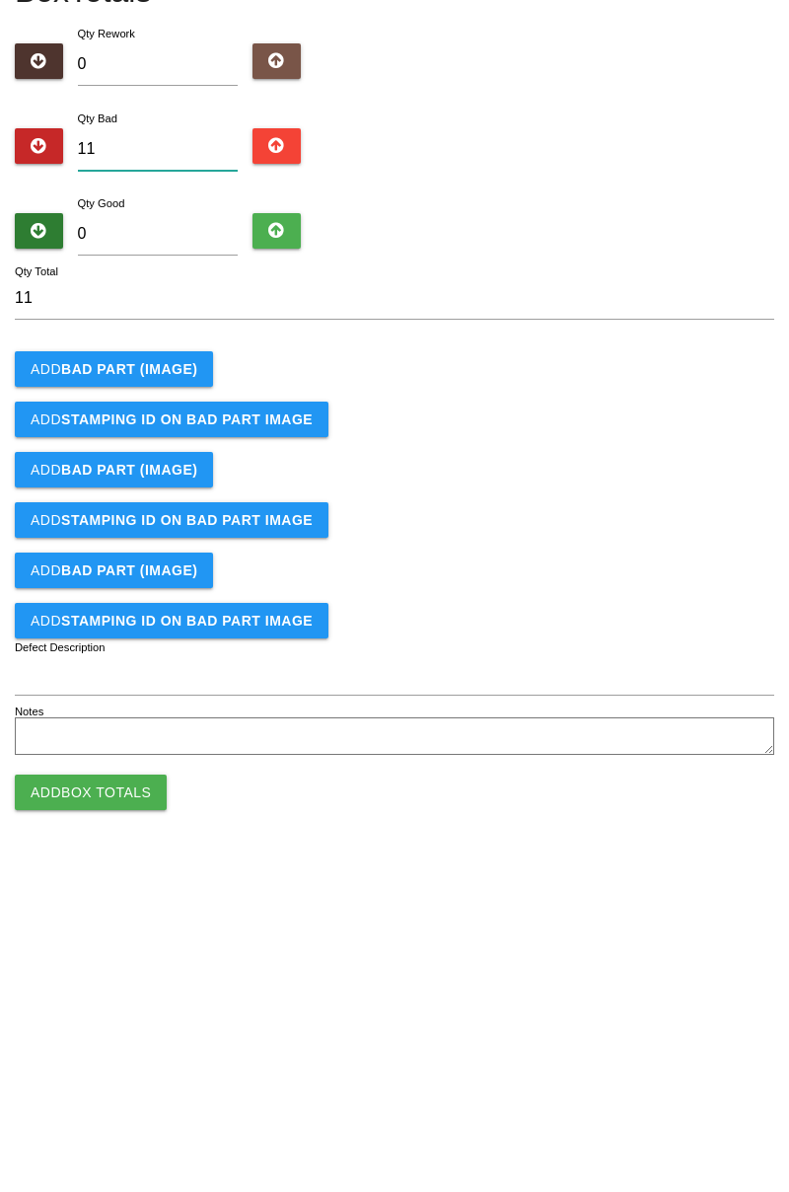
type input "11"
click at [183, 508] on button "Add BAD PART (IMAGE)" at bounding box center [114, 499] width 198 height 36
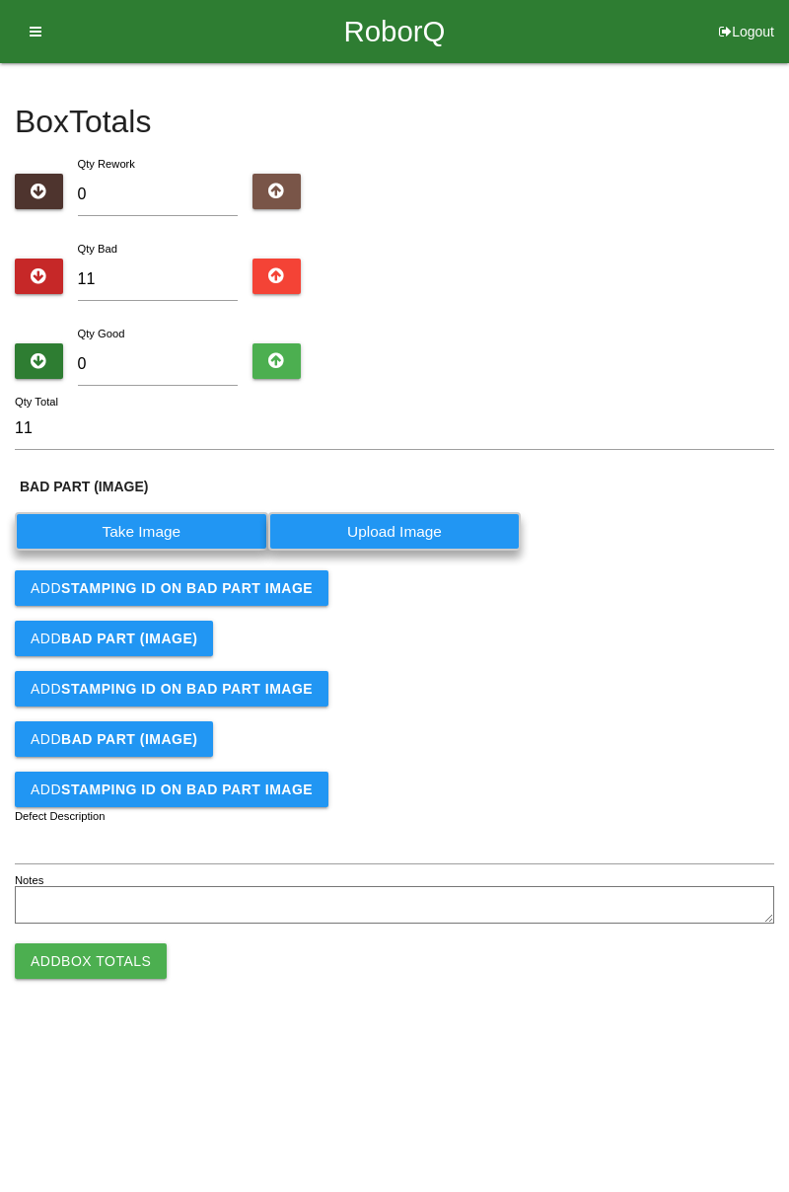
click at [179, 521] on label "Take Image" at bounding box center [141, 531] width 253 height 38
click at [0, 0] on \(IMAGE\) "Take Image" at bounding box center [0, 0] width 0 height 0
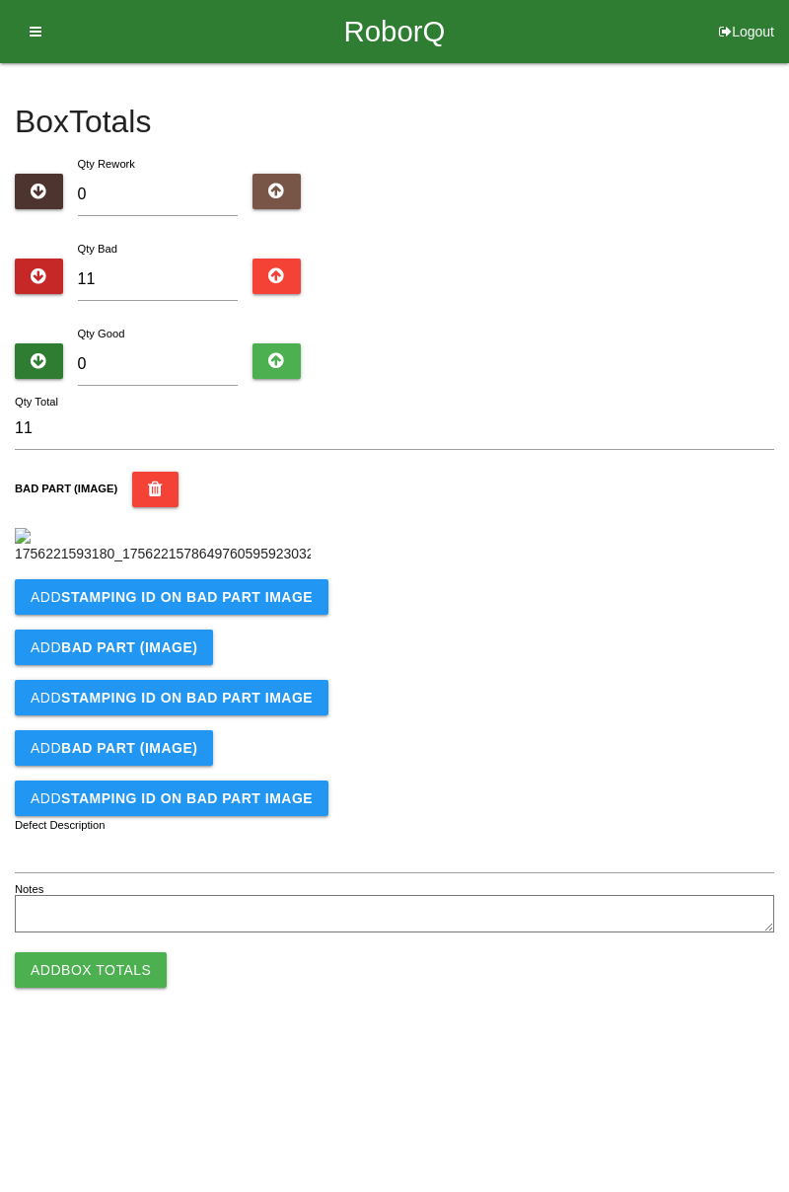
click at [230, 605] on b "STAMPING ID on BAD PART Image" at bounding box center [187, 597] width 252 height 16
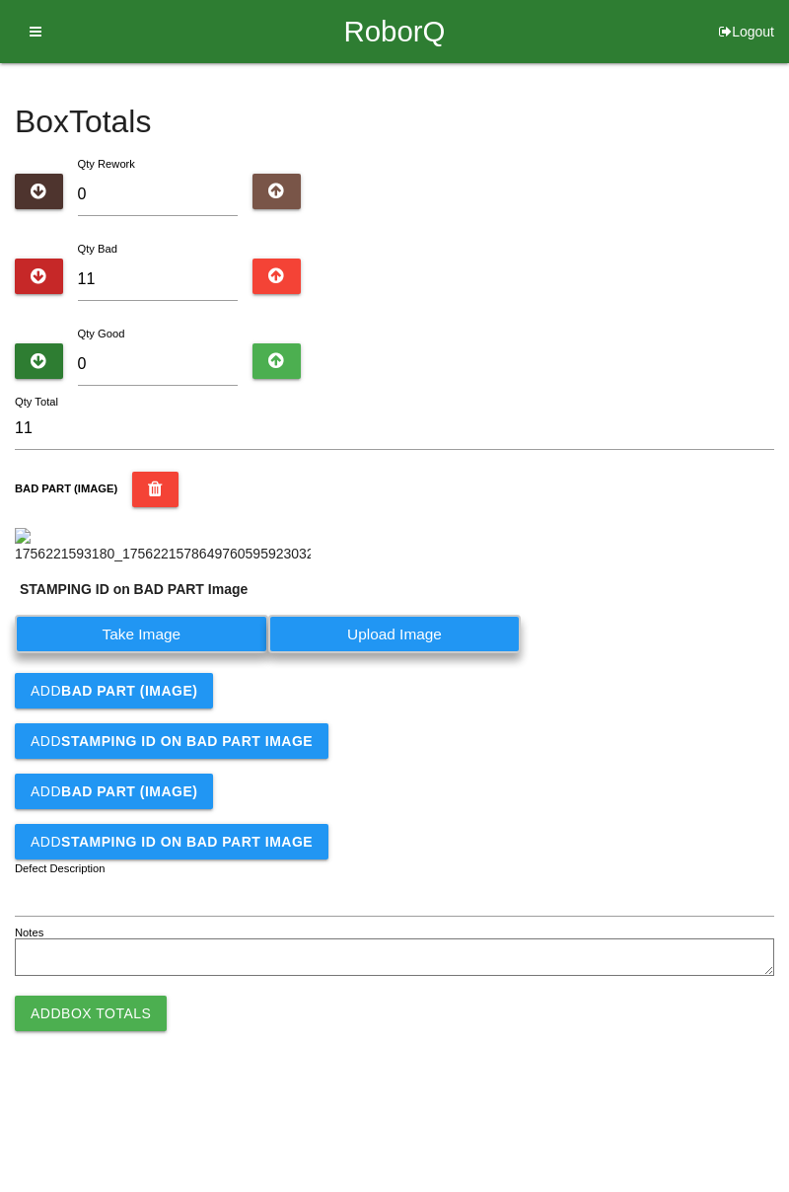
click at [181, 653] on label "Take Image" at bounding box center [141, 634] width 253 height 38
click at [0, 0] on PART "Take Image" at bounding box center [0, 0] width 0 height 0
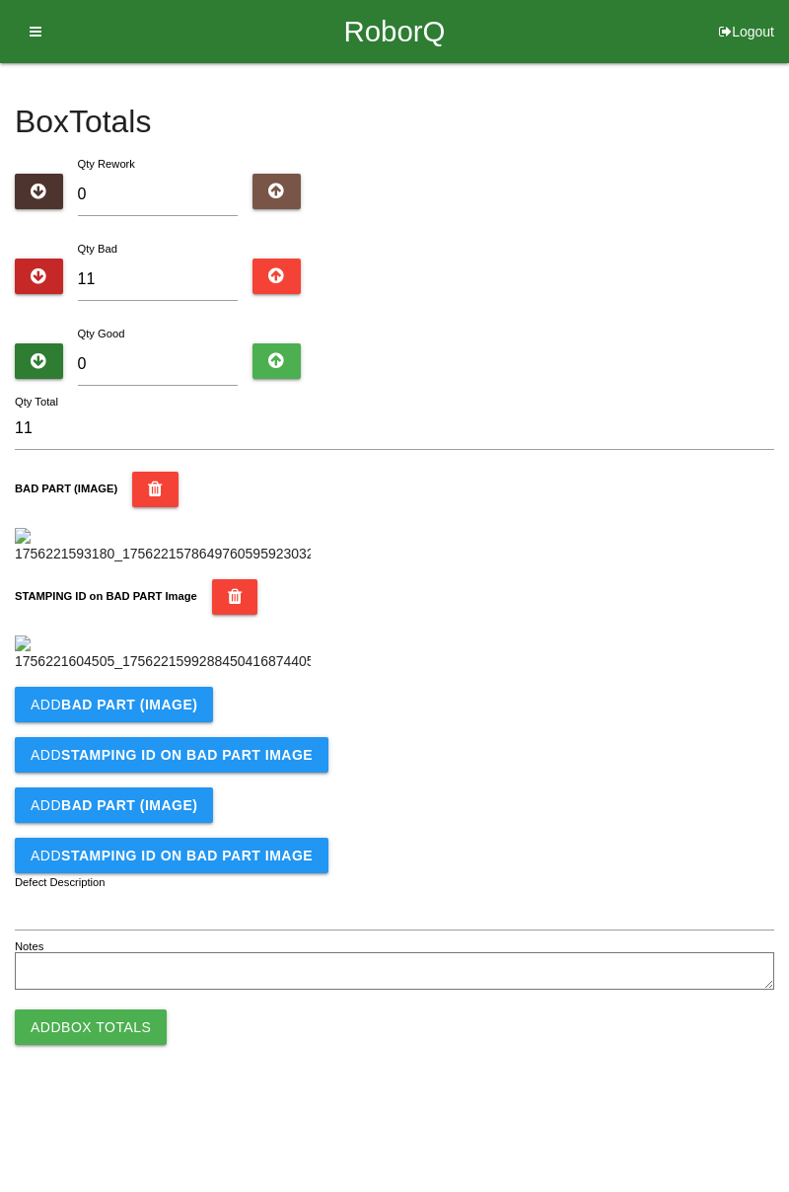
scroll to position [434, 0]
click at [156, 712] on b "BAD PART (IMAGE)" at bounding box center [129, 704] width 136 height 16
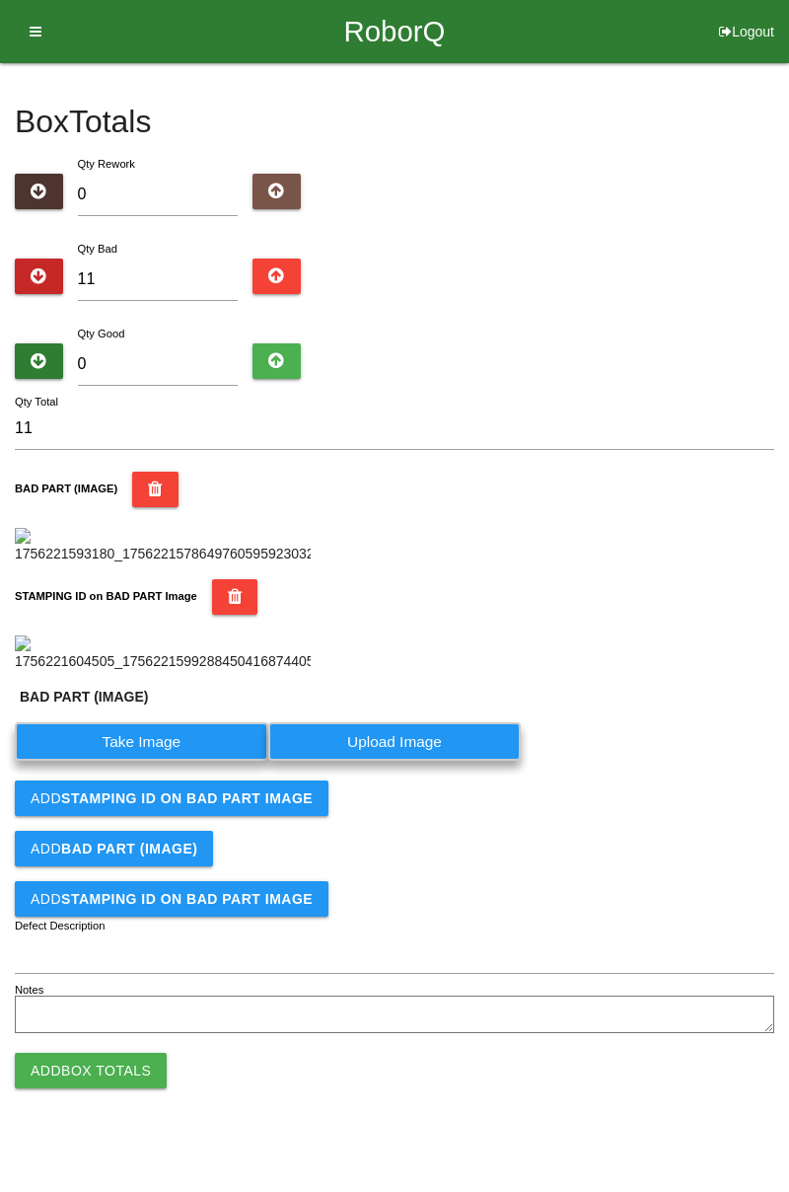
click at [166, 760] on label "Take Image" at bounding box center [141, 741] width 253 height 38
click at [0, 0] on \(IMAGE\) "Take Image" at bounding box center [0, 0] width 0 height 0
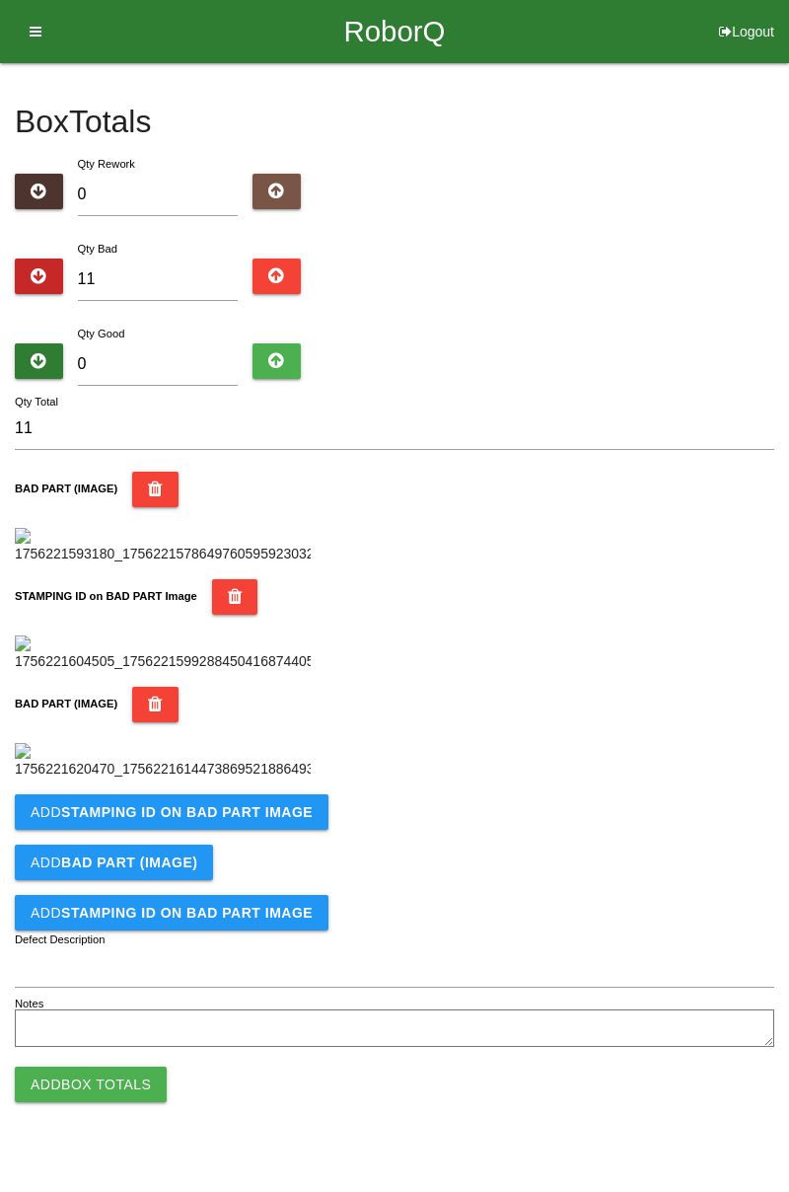
scroll to position [758, 0]
click at [231, 830] on button "Add STAMPING ID on BAD PART Image" at bounding box center [172, 812] width 314 height 36
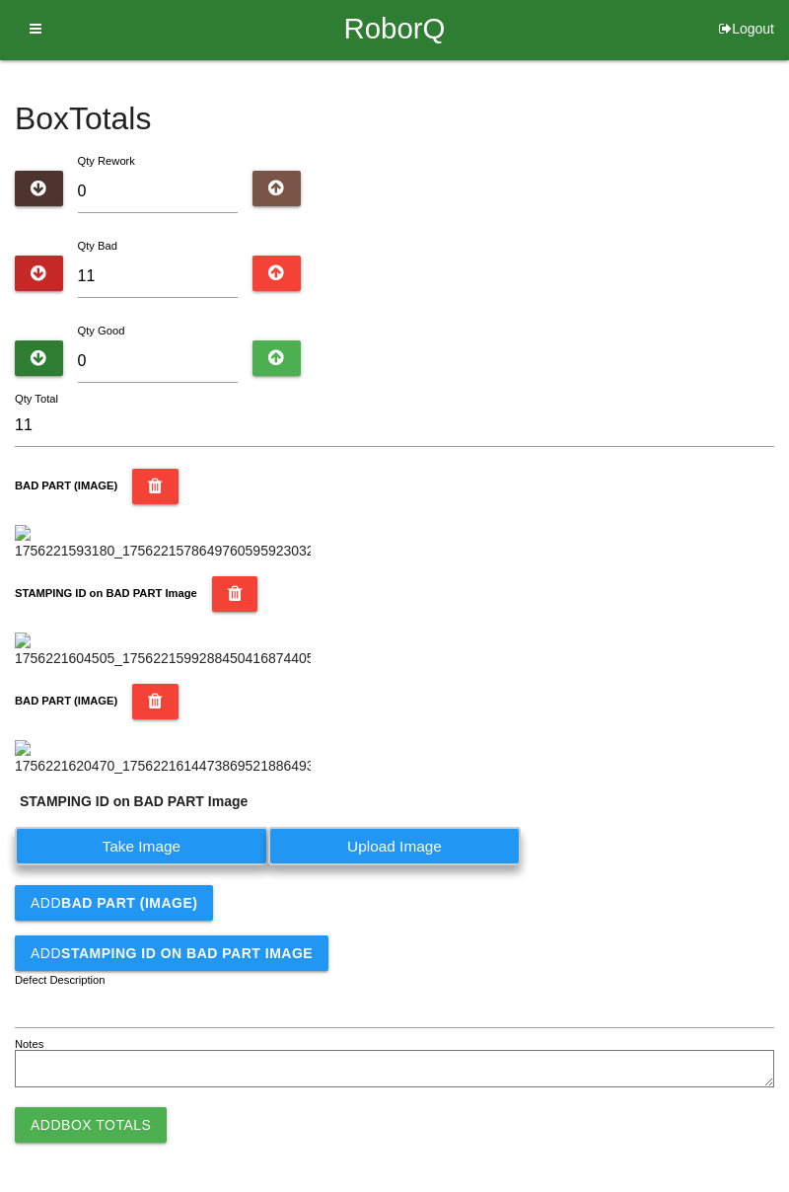
click at [201, 865] on label "Take Image" at bounding box center [141, 846] width 253 height 38
click at [0, 0] on PART "Take Image" at bounding box center [0, 0] width 0 height 0
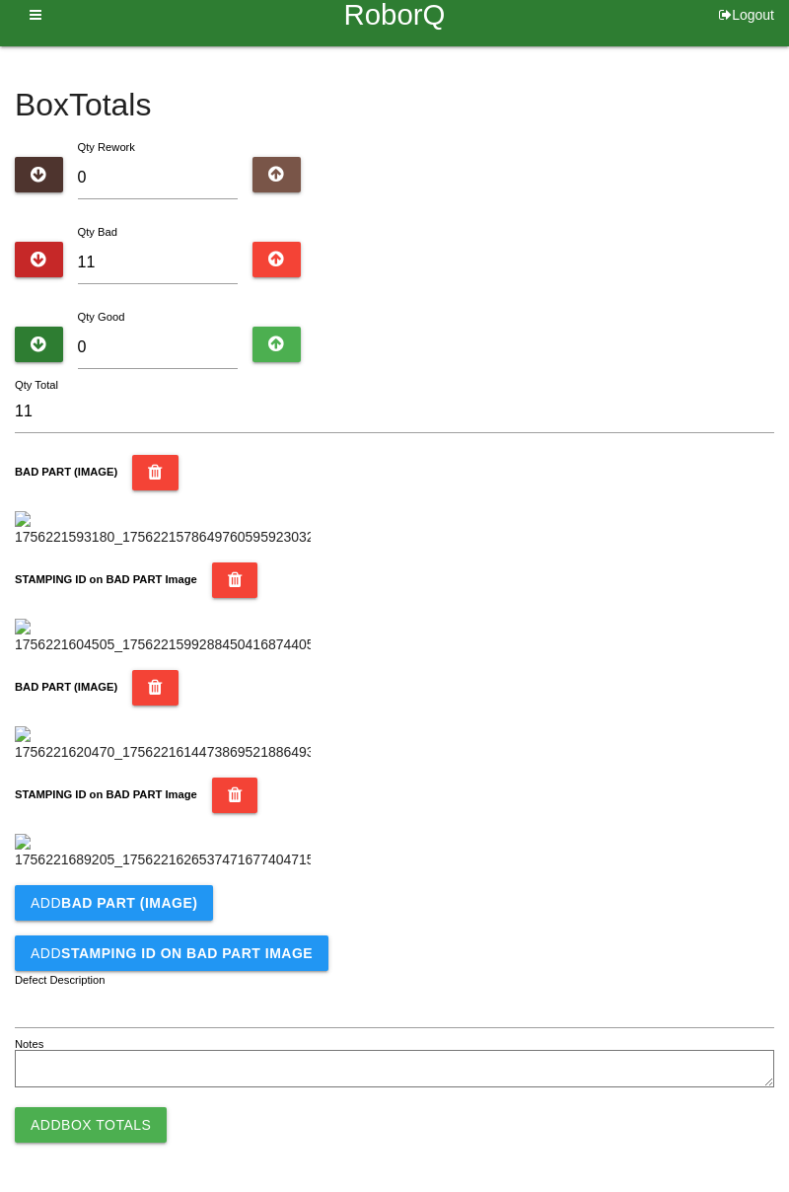
scroll to position [1081, 0]
click at [185, 907] on b "BAD PART (IMAGE)" at bounding box center [129, 903] width 136 height 16
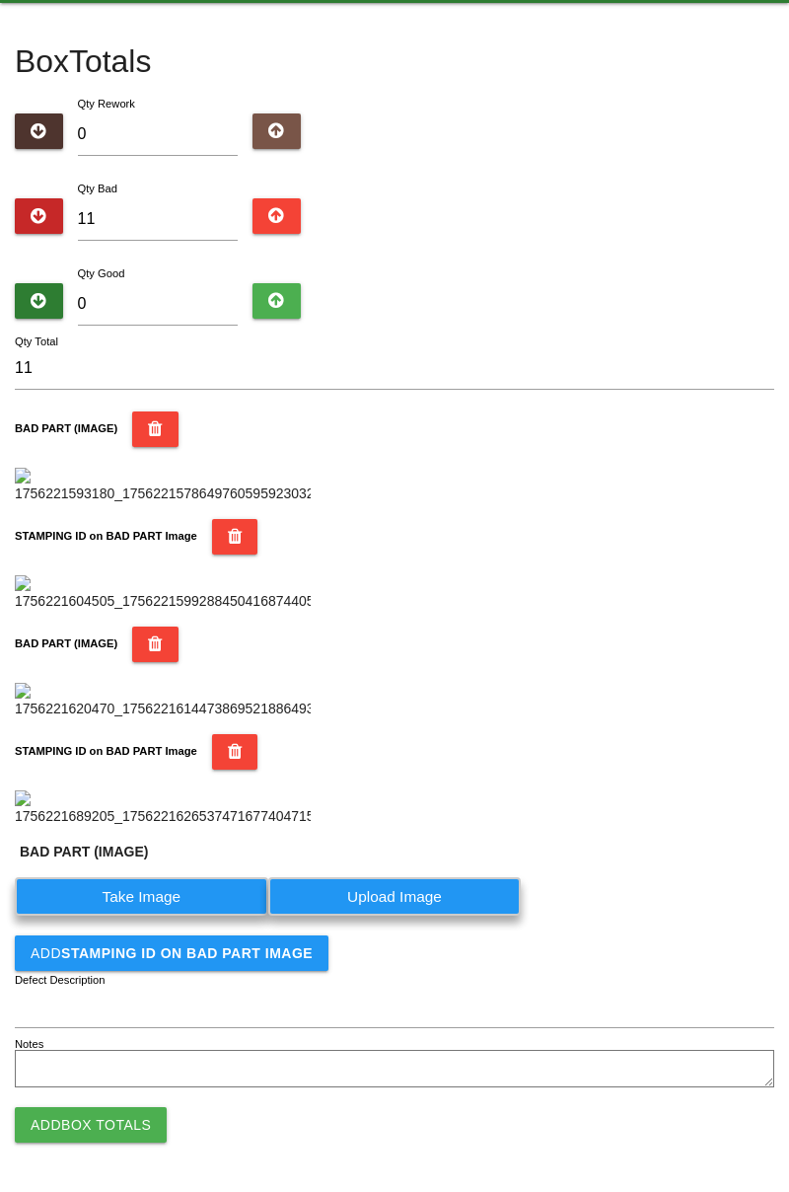
click at [177, 915] on label "Take Image" at bounding box center [141, 896] width 253 height 38
click at [0, 0] on \(IMAGE\) "Take Image" at bounding box center [0, 0] width 0 height 0
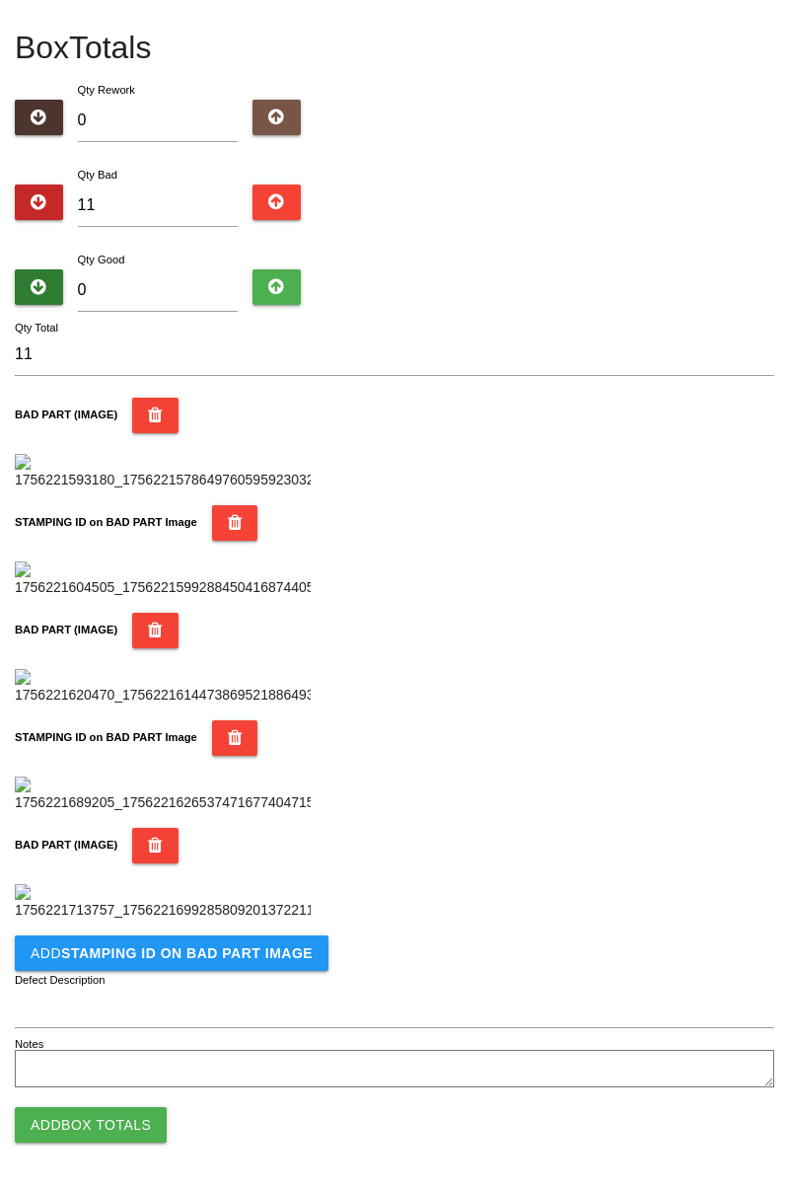
scroll to position [1405, 0]
click at [230, 950] on b "STAMPING ID on BAD PART Image" at bounding box center [187, 953] width 252 height 16
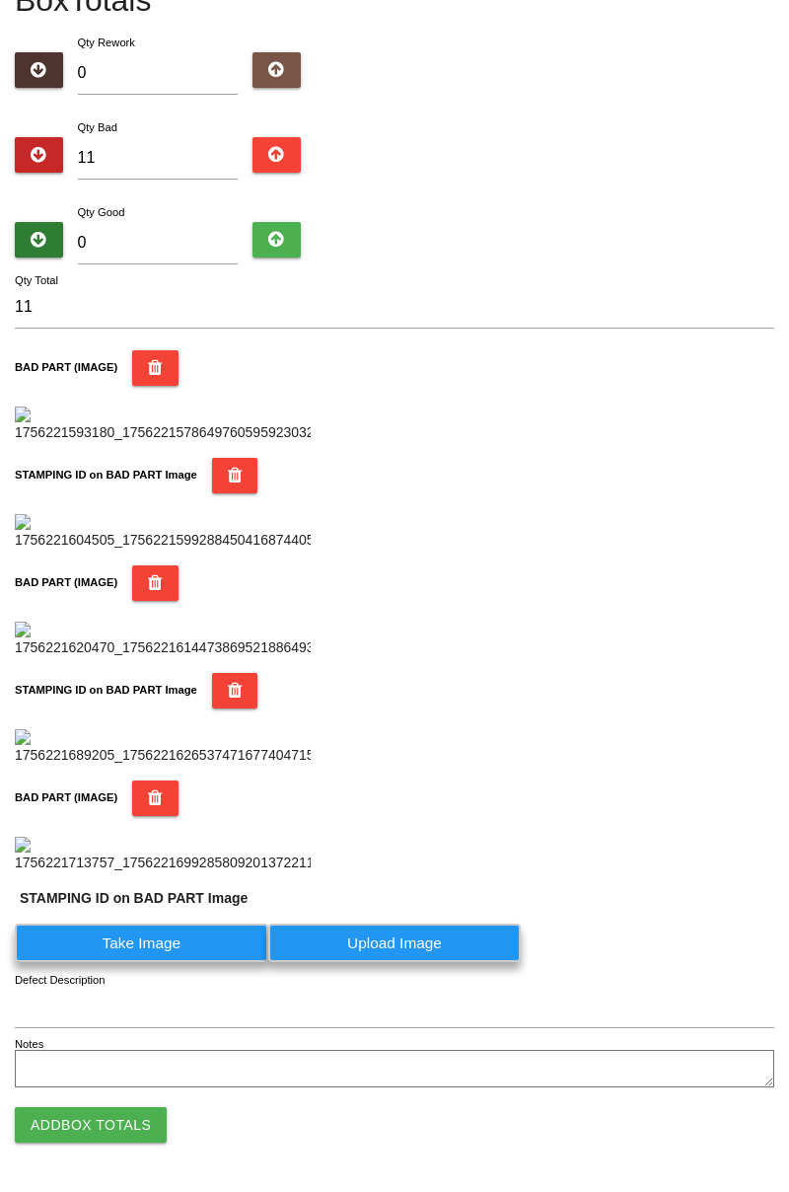
click at [179, 962] on label "Take Image" at bounding box center [141, 942] width 253 height 38
click at [0, 0] on PART "Take Image" at bounding box center [0, 0] width 0 height 0
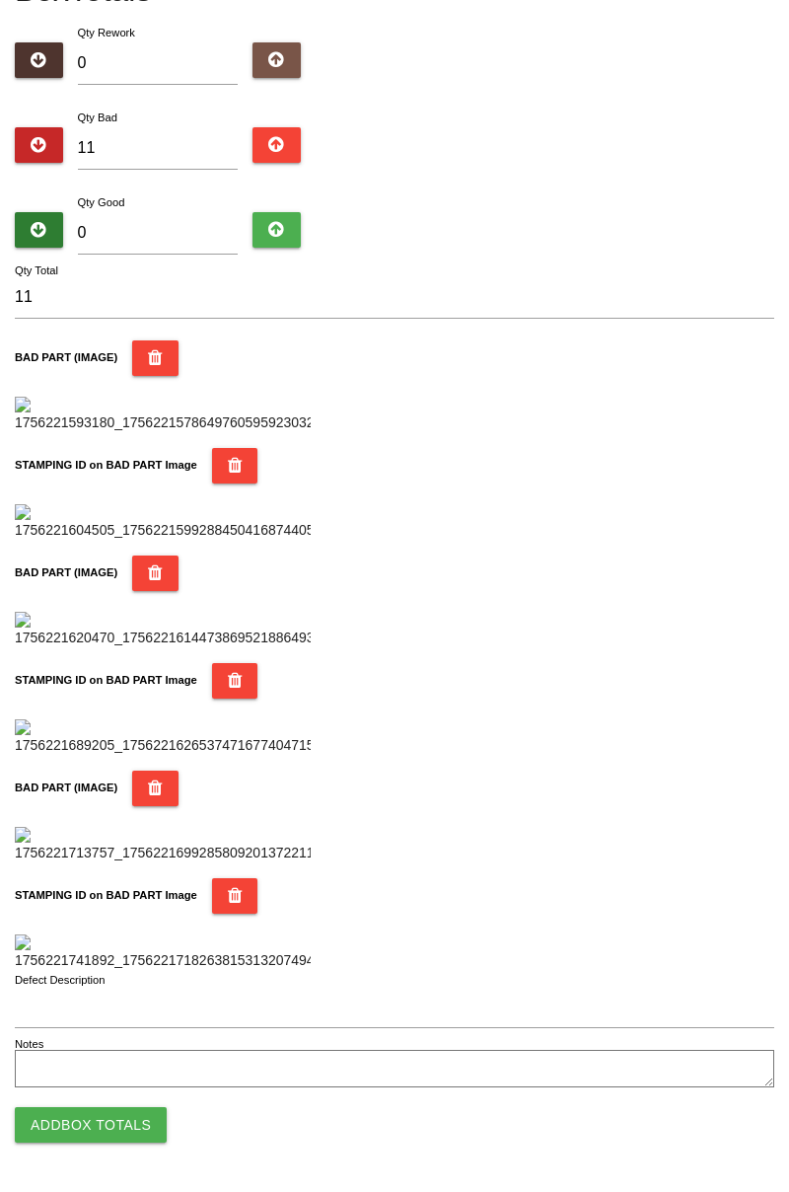
scroll to position [0, 0]
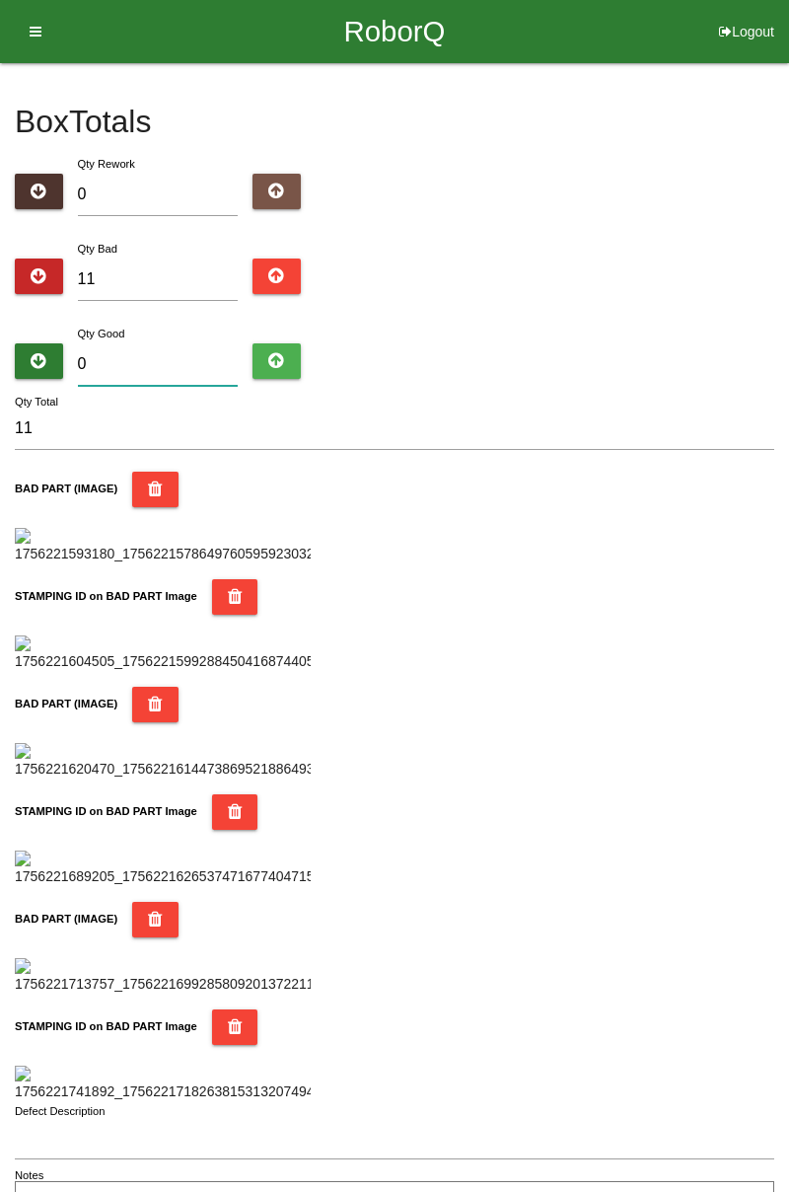
click at [122, 357] on input "0" at bounding box center [158, 364] width 161 height 42
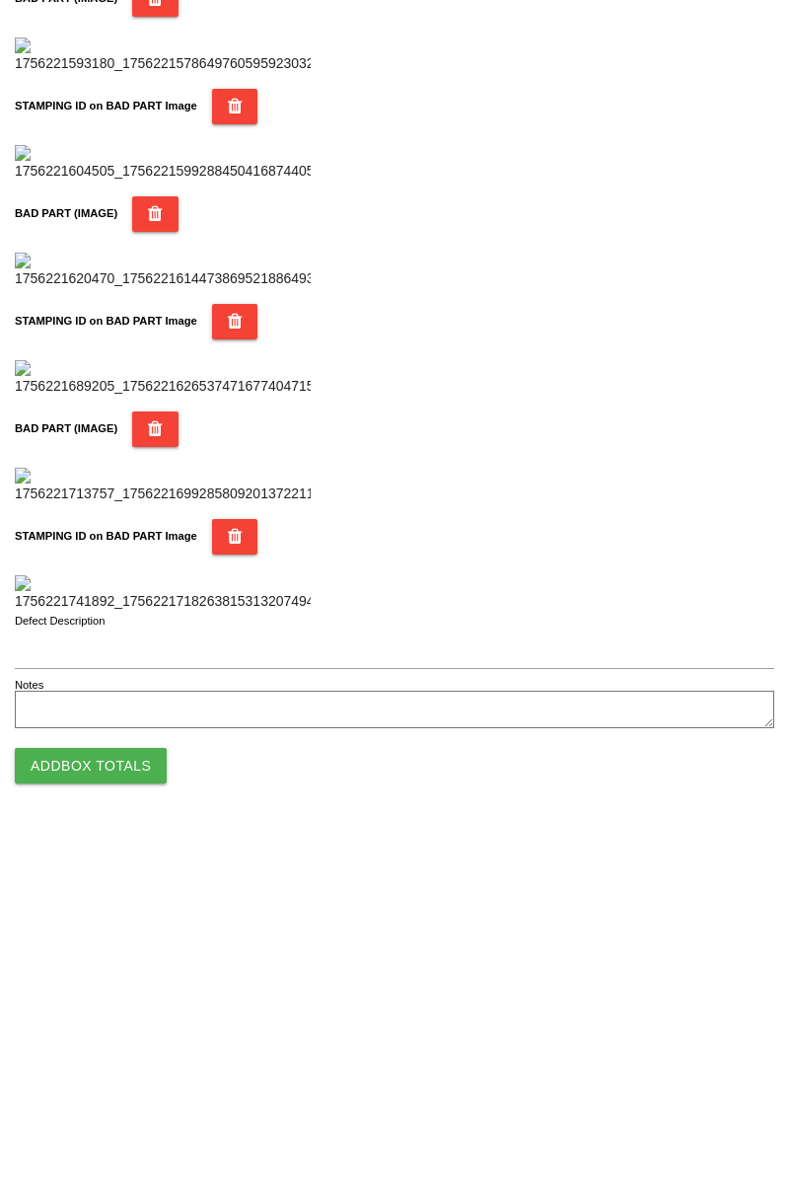
scroll to position [855, 0]
type input "7"
type input "18"
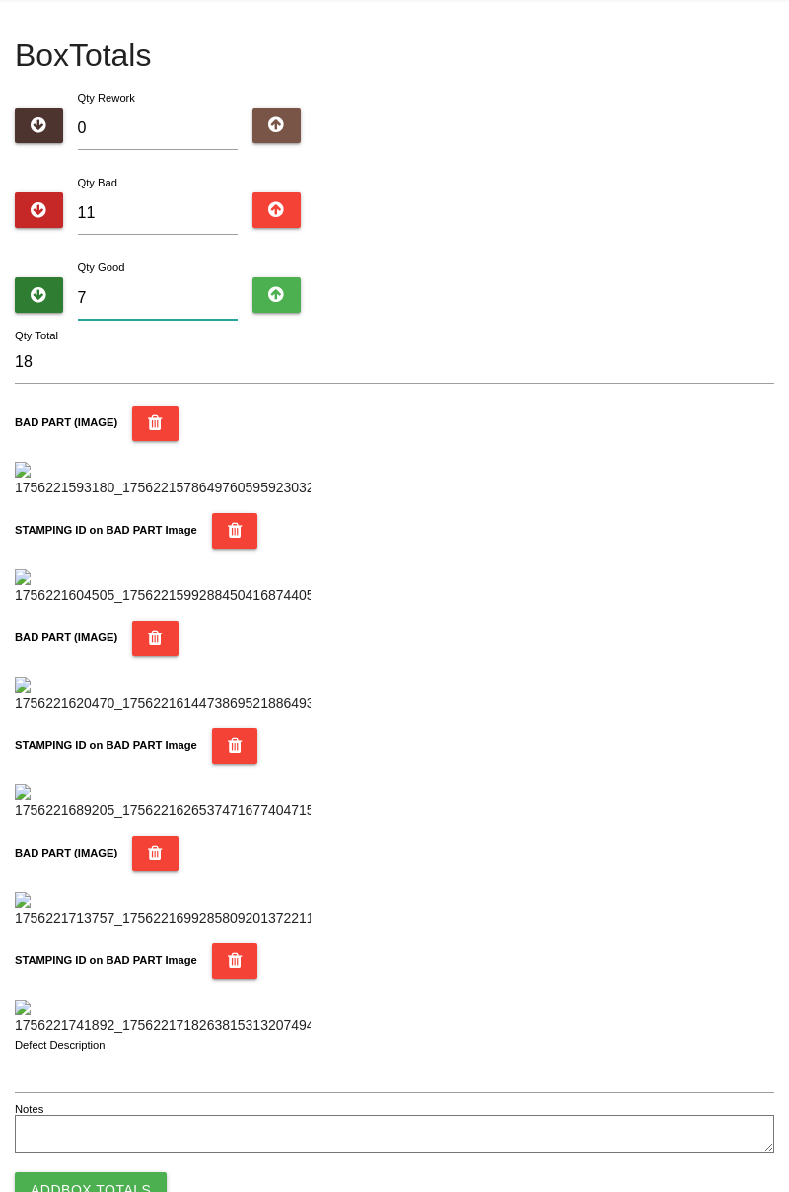
scroll to position [0, 0]
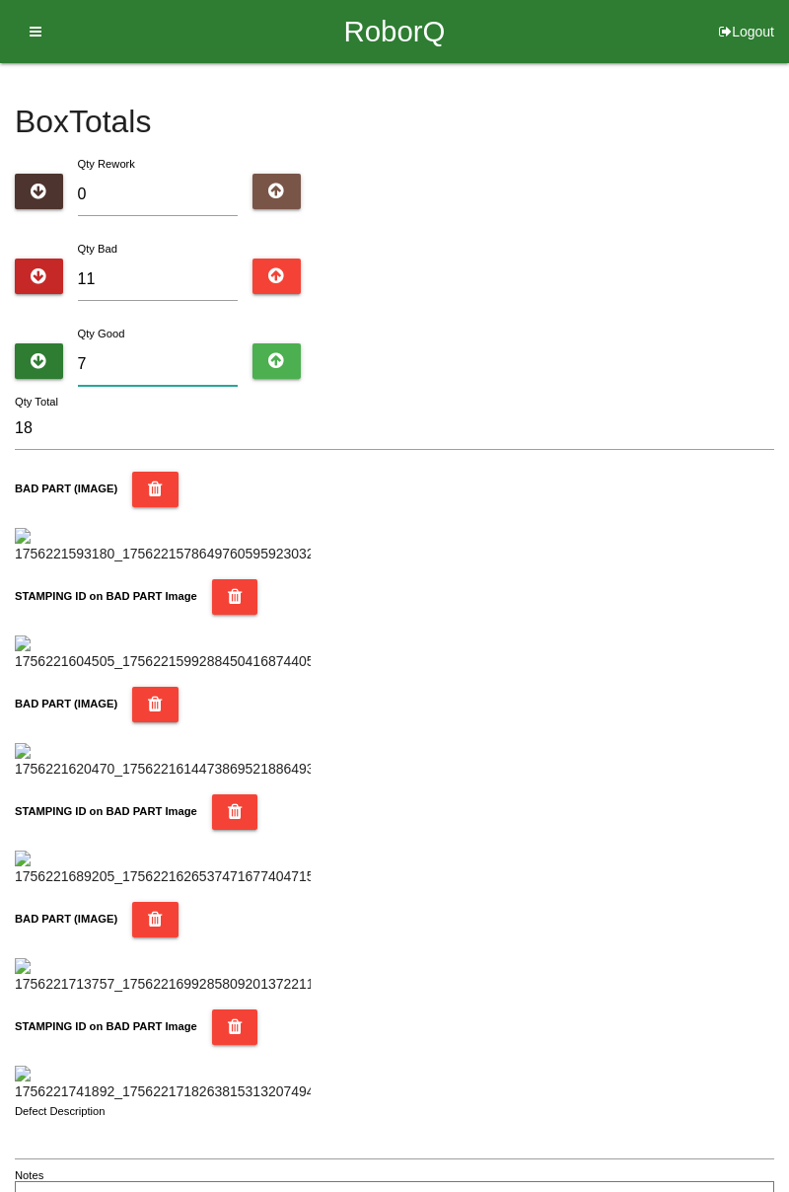
type input "73"
type input "84"
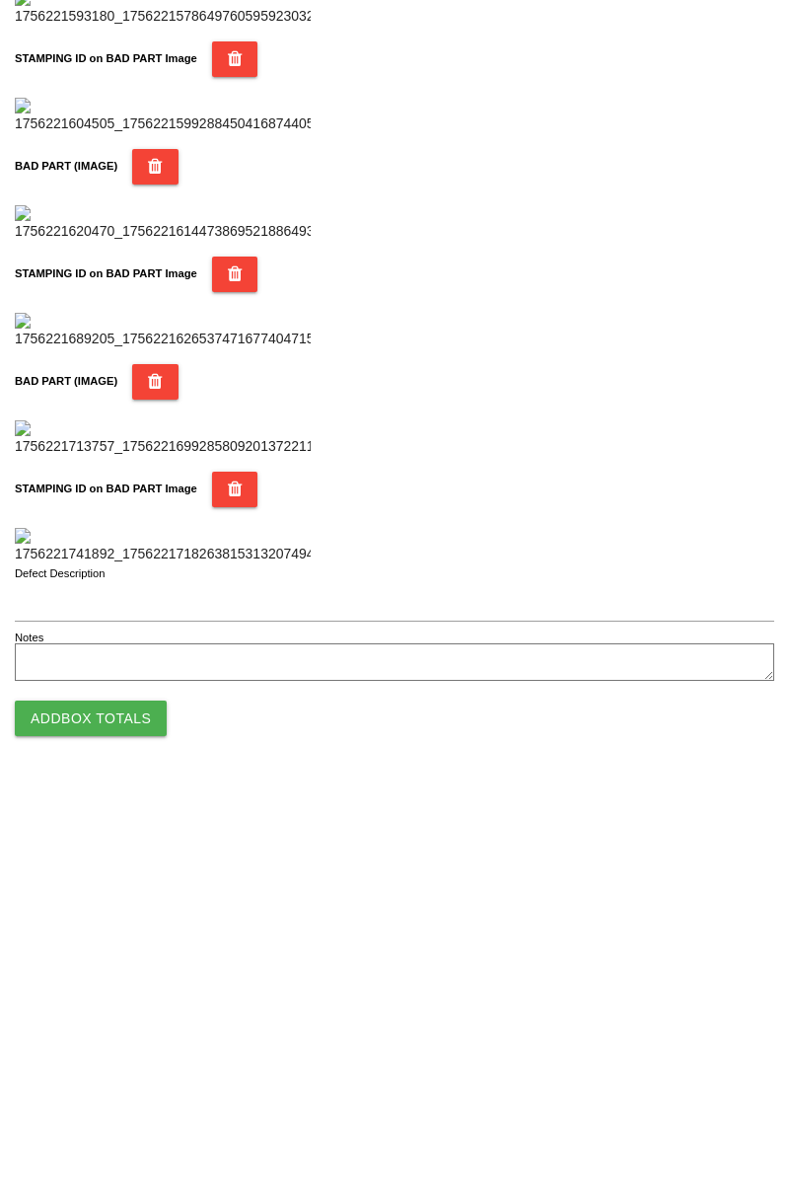
scroll to position [1728, 0]
type input "73"
click at [121, 1124] on button "Add Box Totals" at bounding box center [91, 1125] width 152 height 36
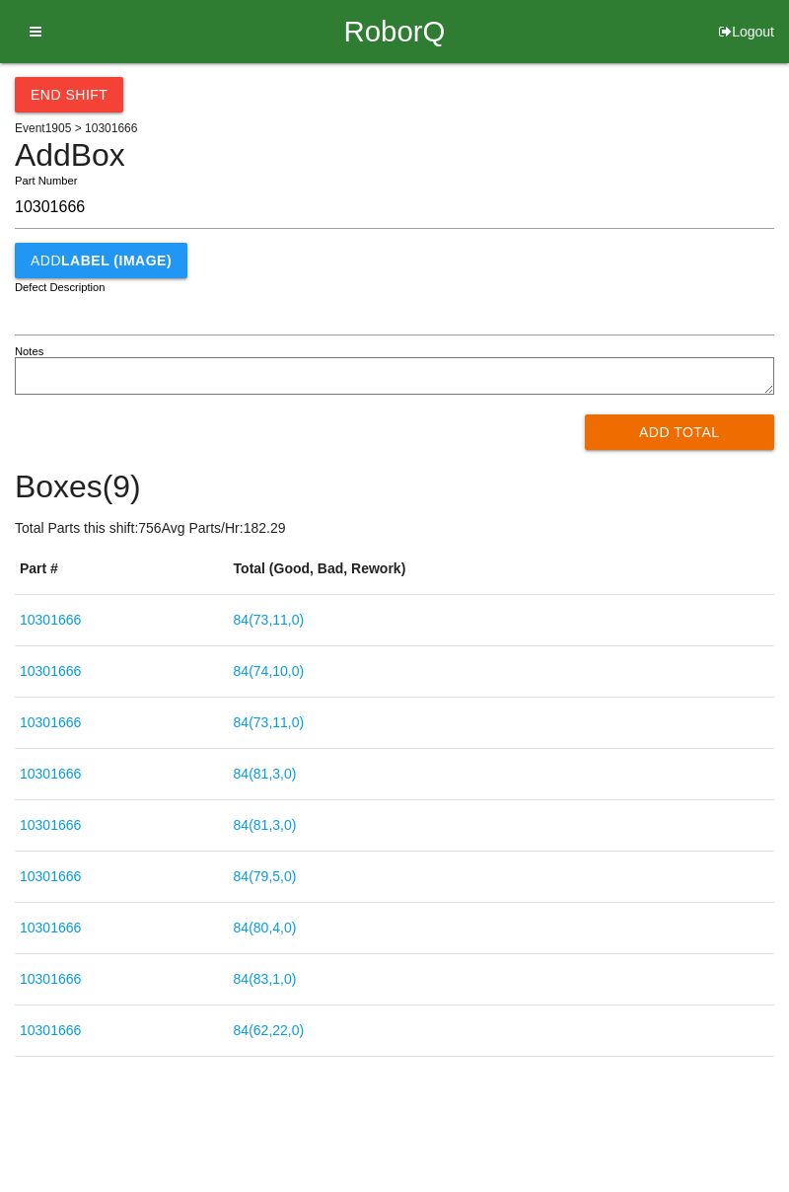
type input "10301666"
click at [673, 424] on button "Add Total" at bounding box center [680, 432] width 190 height 36
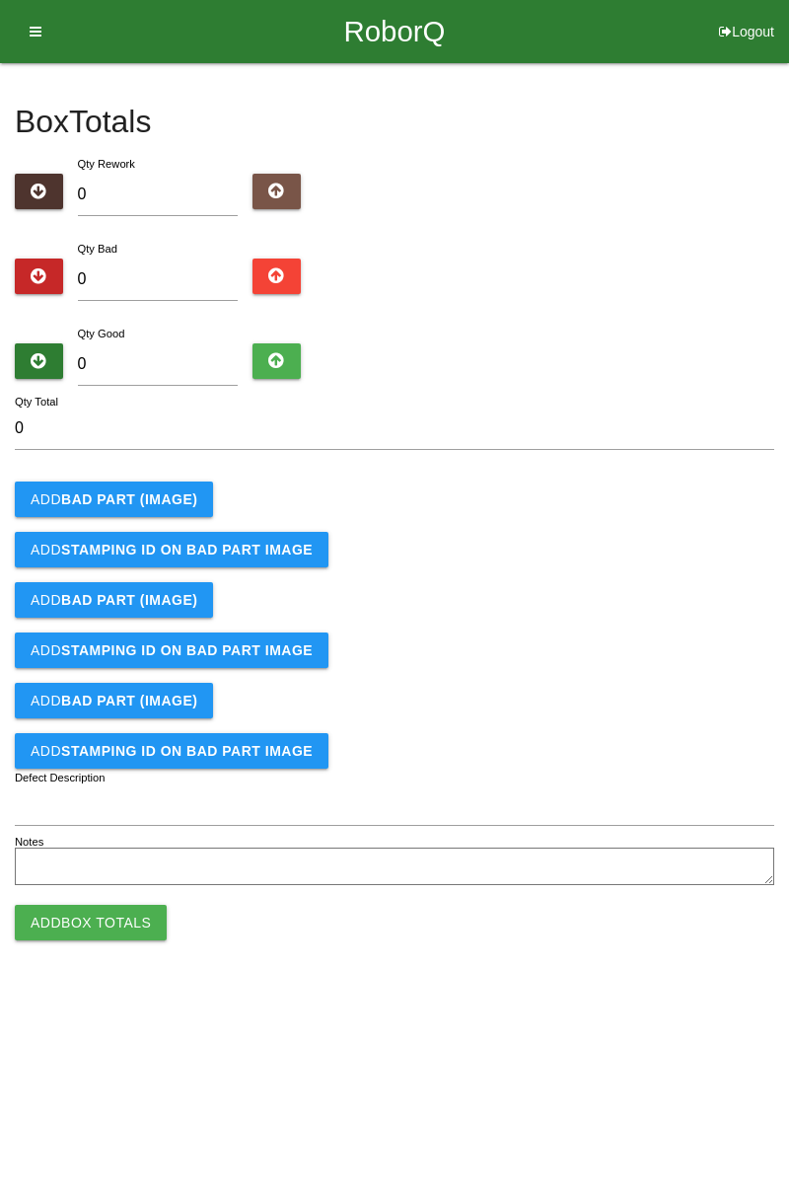
click at [189, 506] on button "Add BAD PART (IMAGE)" at bounding box center [114, 499] width 198 height 36
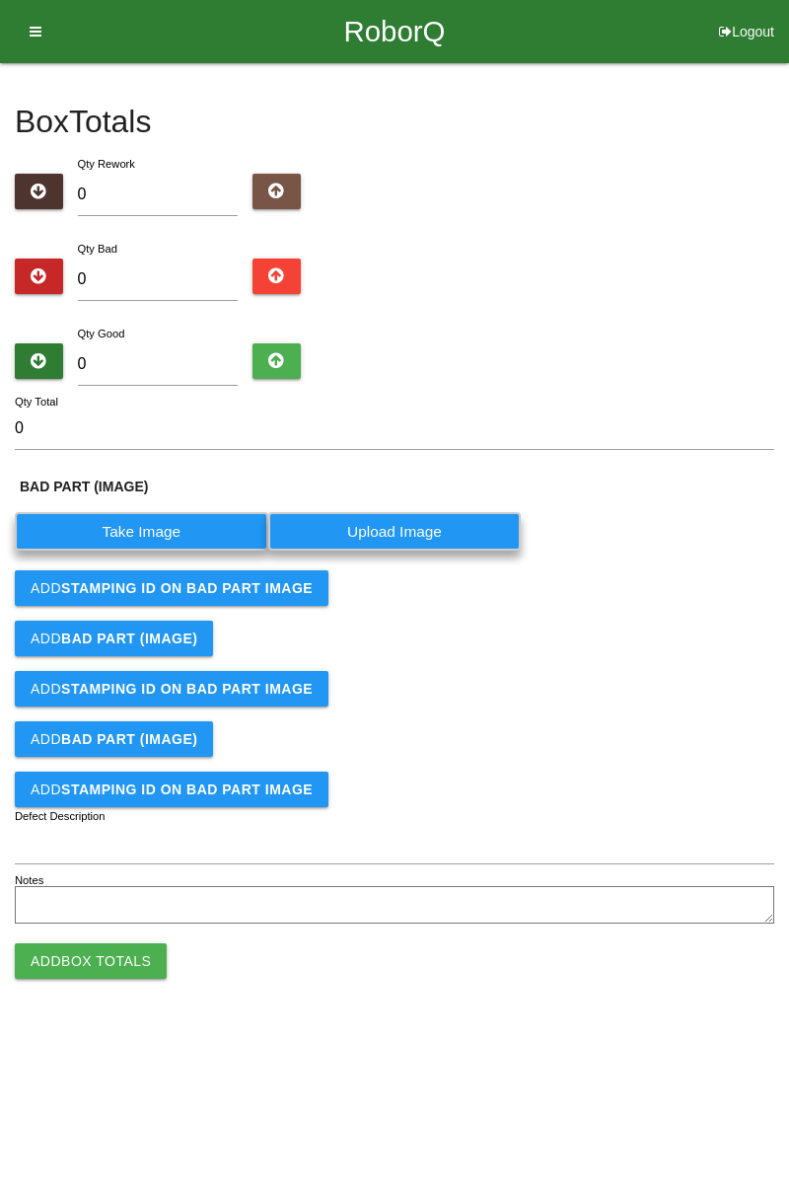
click at [176, 533] on label "Take Image" at bounding box center [141, 531] width 253 height 38
click at [0, 0] on \(IMAGE\) "Take Image" at bounding box center [0, 0] width 0 height 0
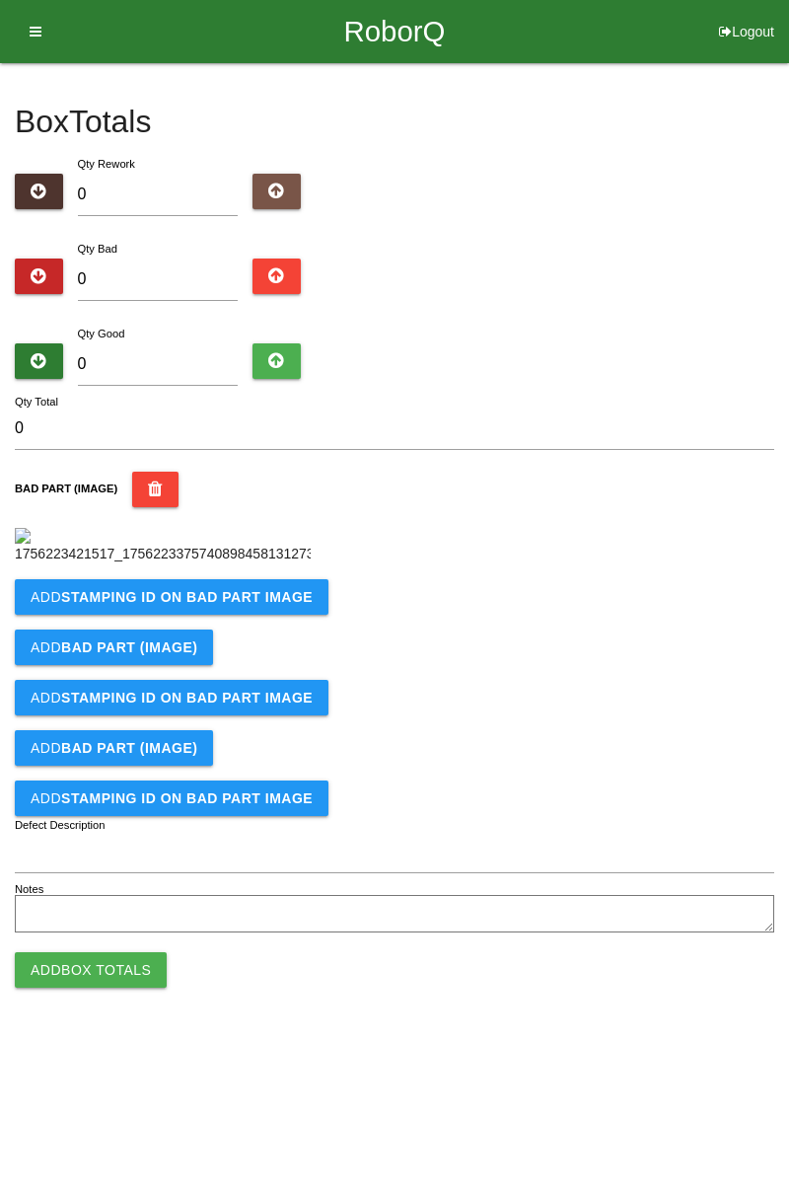
click at [241, 605] on b "STAMPING ID on BAD PART Image" at bounding box center [187, 597] width 252 height 16
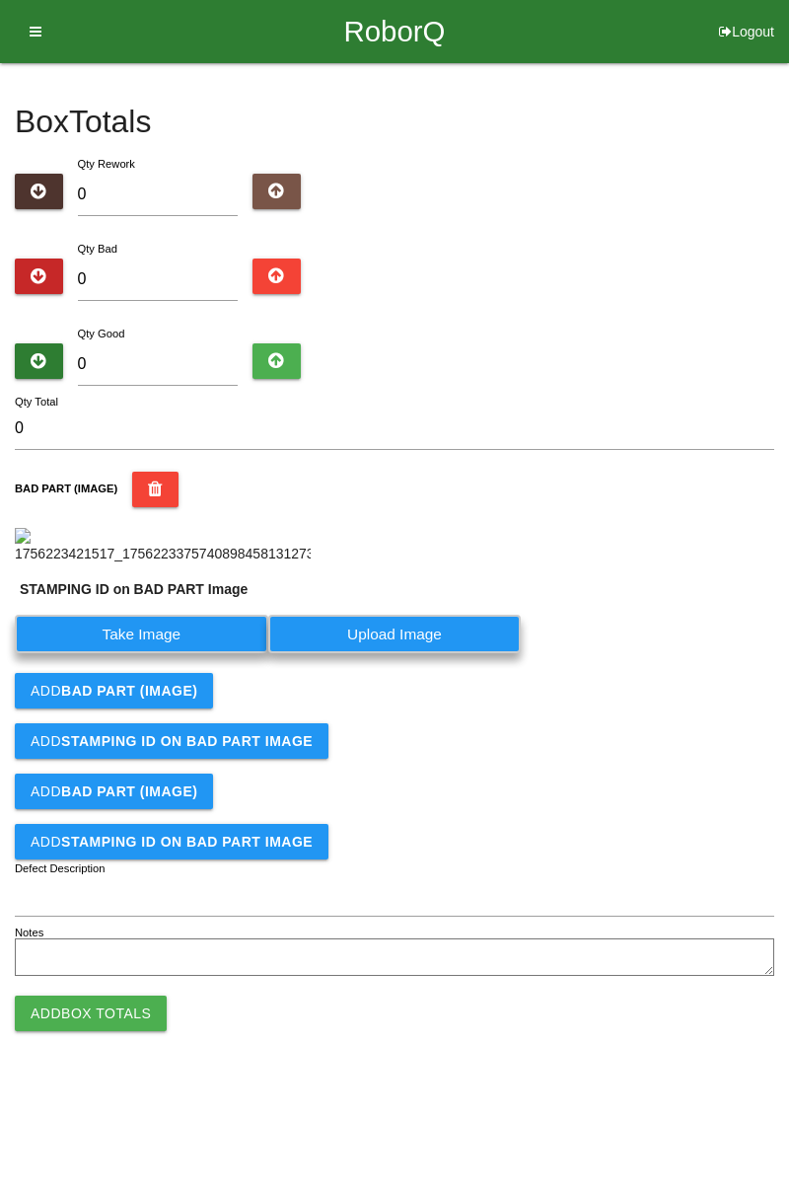
click at [171, 653] on label "Take Image" at bounding box center [141, 634] width 253 height 38
click at [0, 0] on PART "Take Image" at bounding box center [0, 0] width 0 height 0
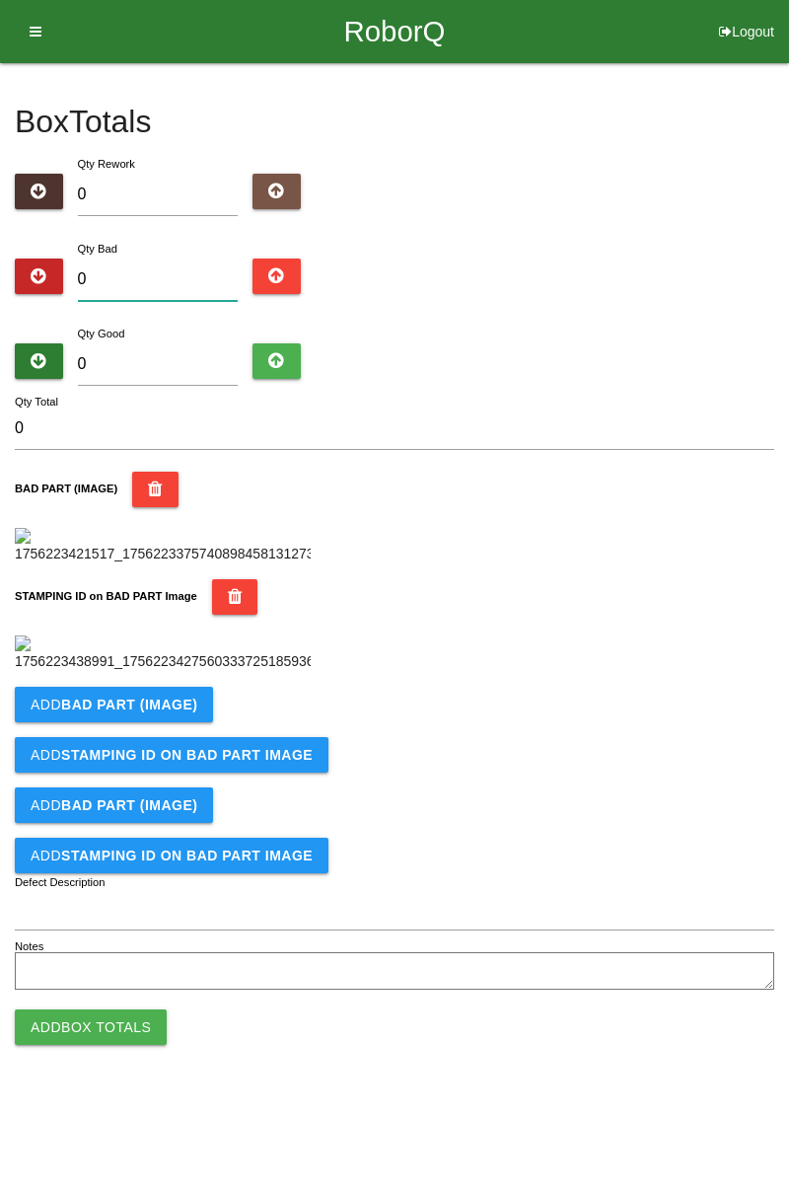
click at [170, 280] on input "0" at bounding box center [158, 279] width 161 height 42
type input "4"
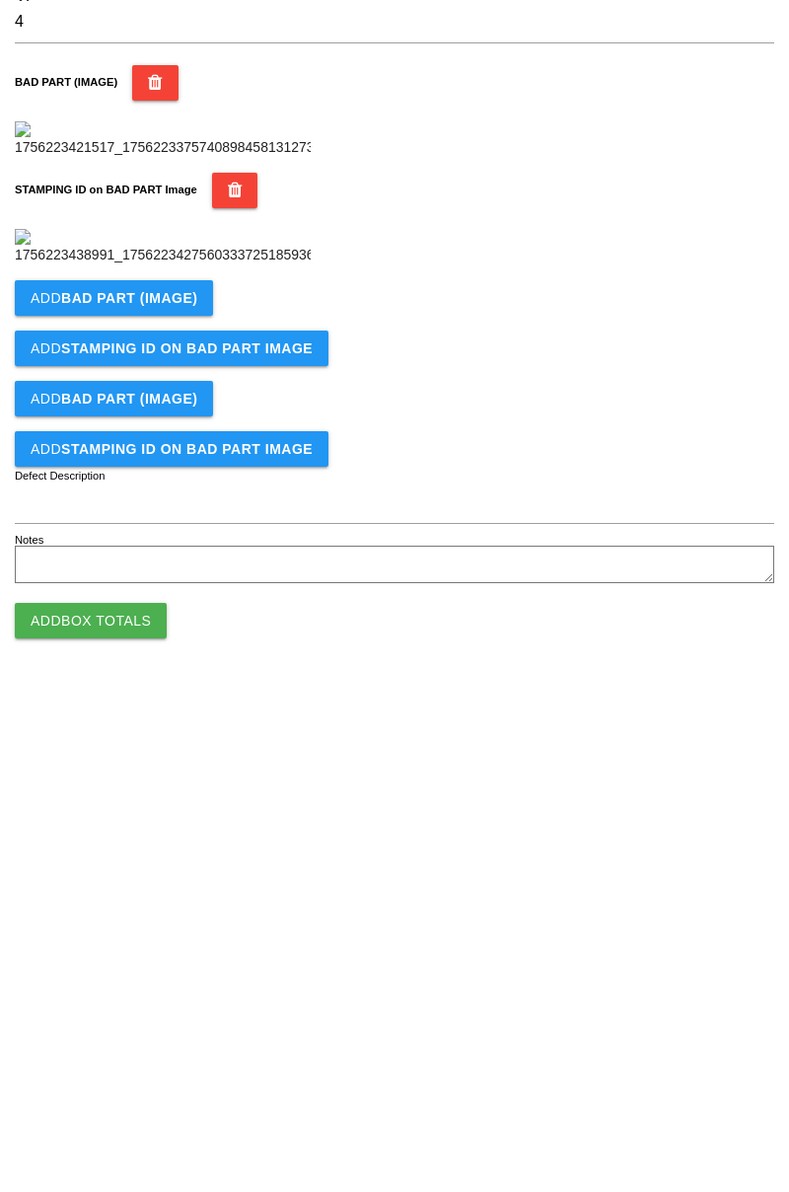
type input "4"
click at [200, 722] on button "Add BAD PART (IMAGE)" at bounding box center [114, 705] width 198 height 36
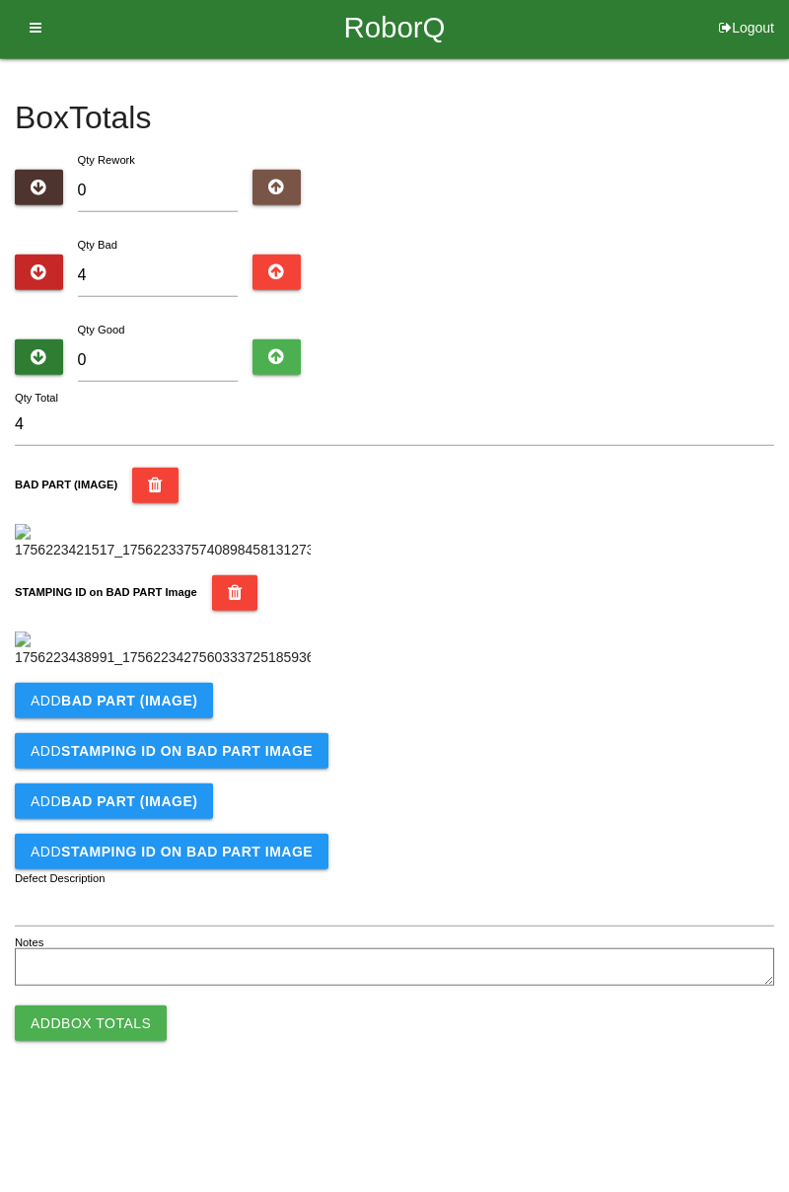
scroll to position [434, 0]
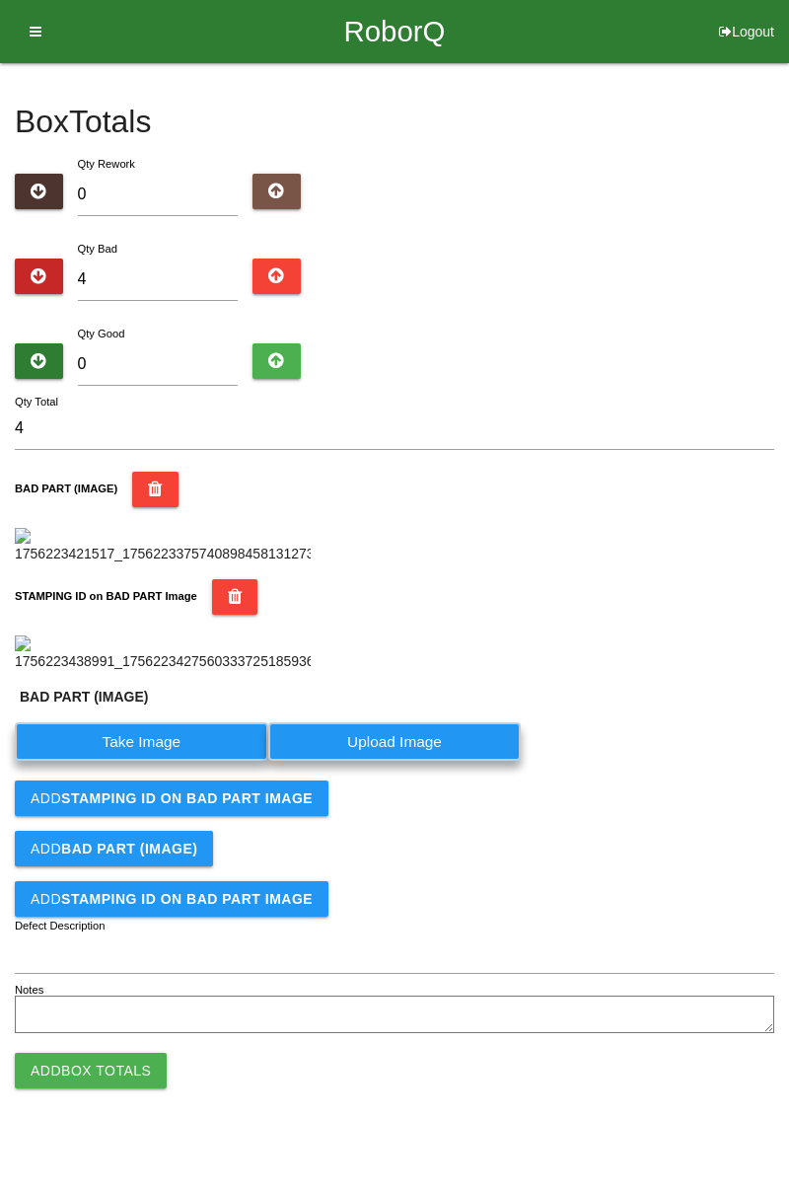
click at [194, 760] on label "Take Image" at bounding box center [141, 741] width 253 height 38
click at [0, 0] on \(IMAGE\) "Take Image" at bounding box center [0, 0] width 0 height 0
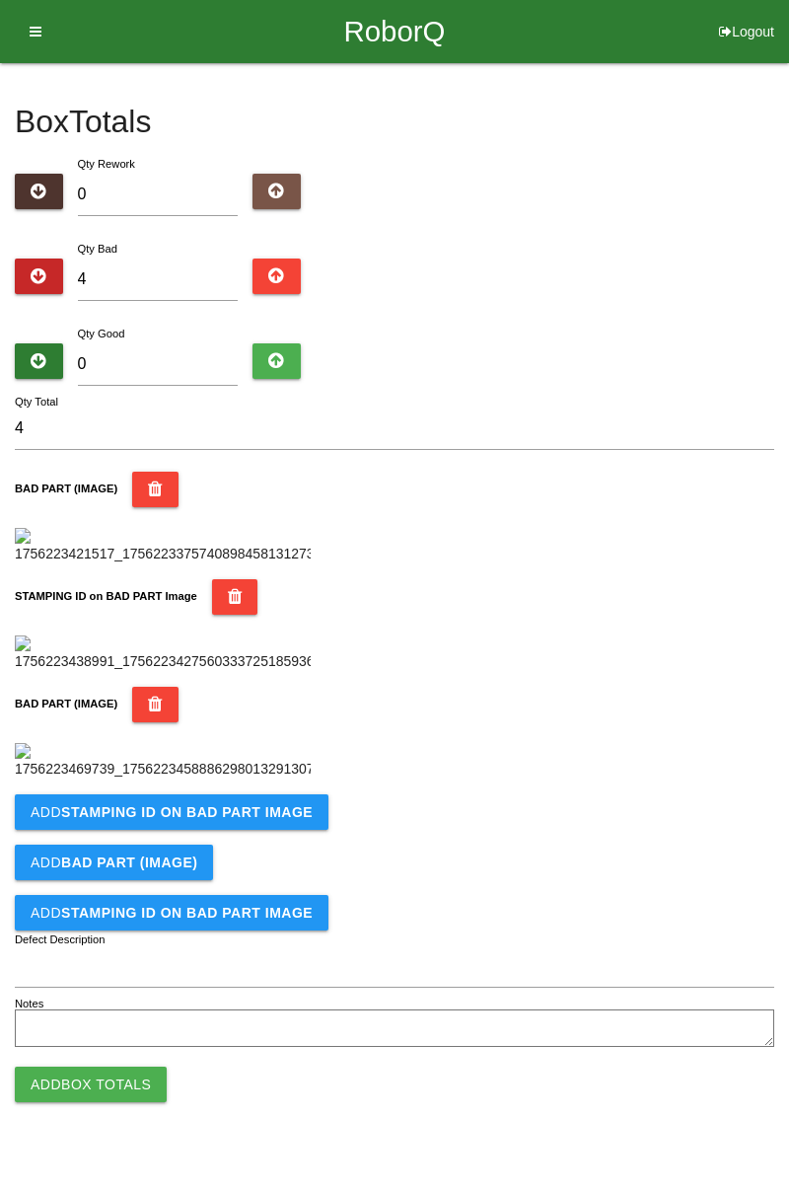
scroll to position [758, 0]
click at [274, 820] on b "STAMPING ID on BAD PART Image" at bounding box center [187, 812] width 252 height 16
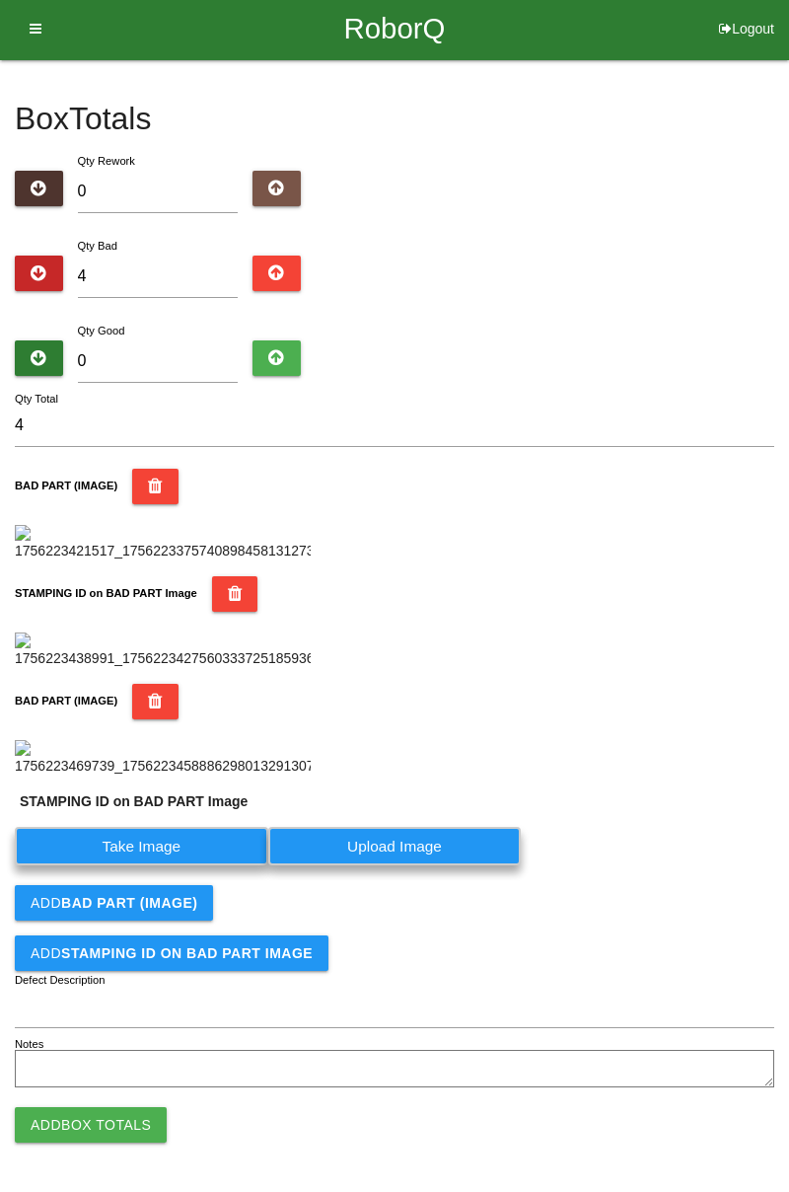
click at [170, 865] on label "Take Image" at bounding box center [141, 846] width 253 height 38
click at [0, 0] on PART "Take Image" at bounding box center [0, 0] width 0 height 0
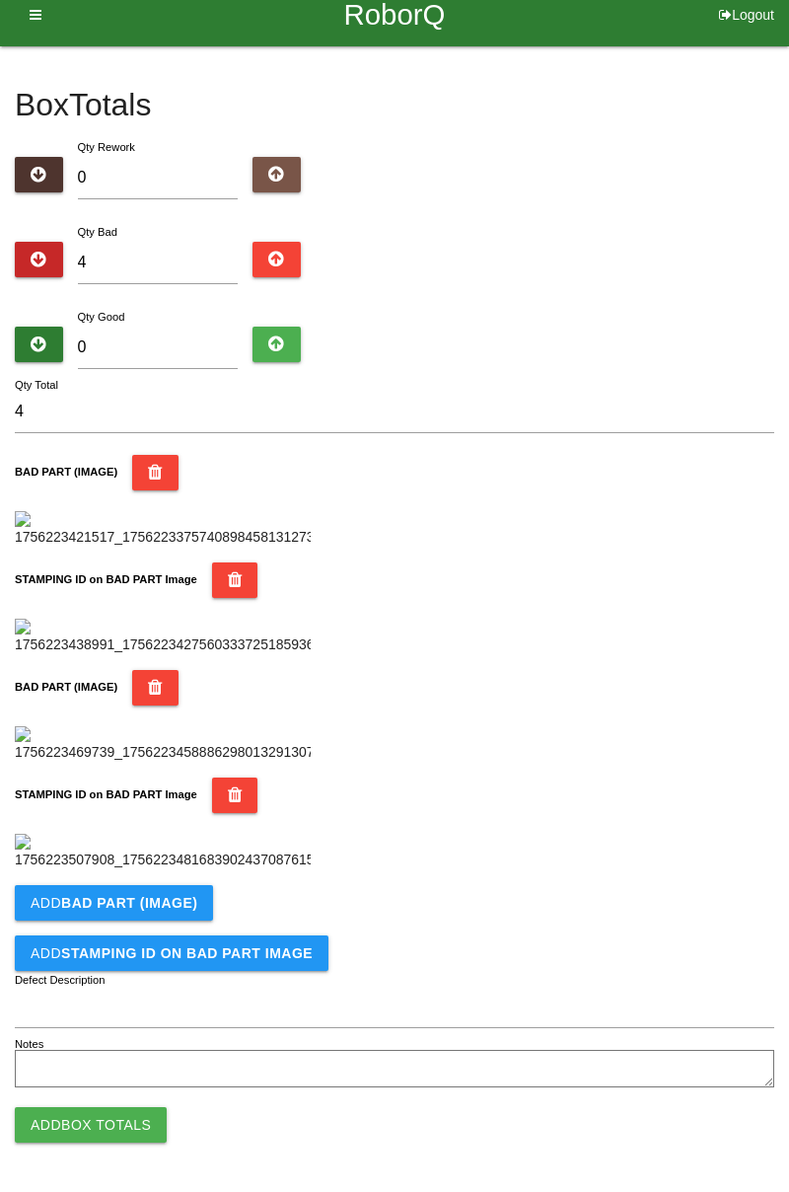
scroll to position [1081, 0]
click at [186, 907] on b "BAD PART (IMAGE)" at bounding box center [129, 903] width 136 height 16
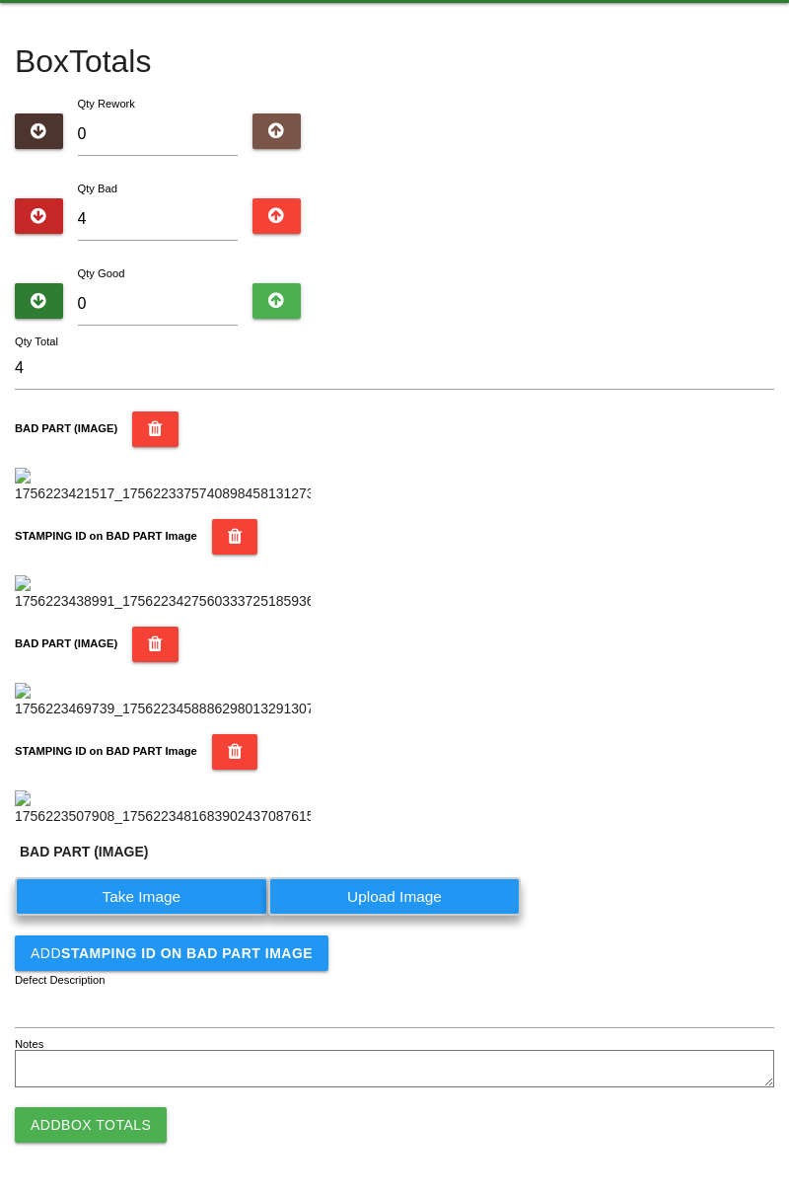
click at [177, 915] on label "Take Image" at bounding box center [141, 896] width 253 height 38
click at [0, 0] on \(IMAGE\) "Take Image" at bounding box center [0, 0] width 0 height 0
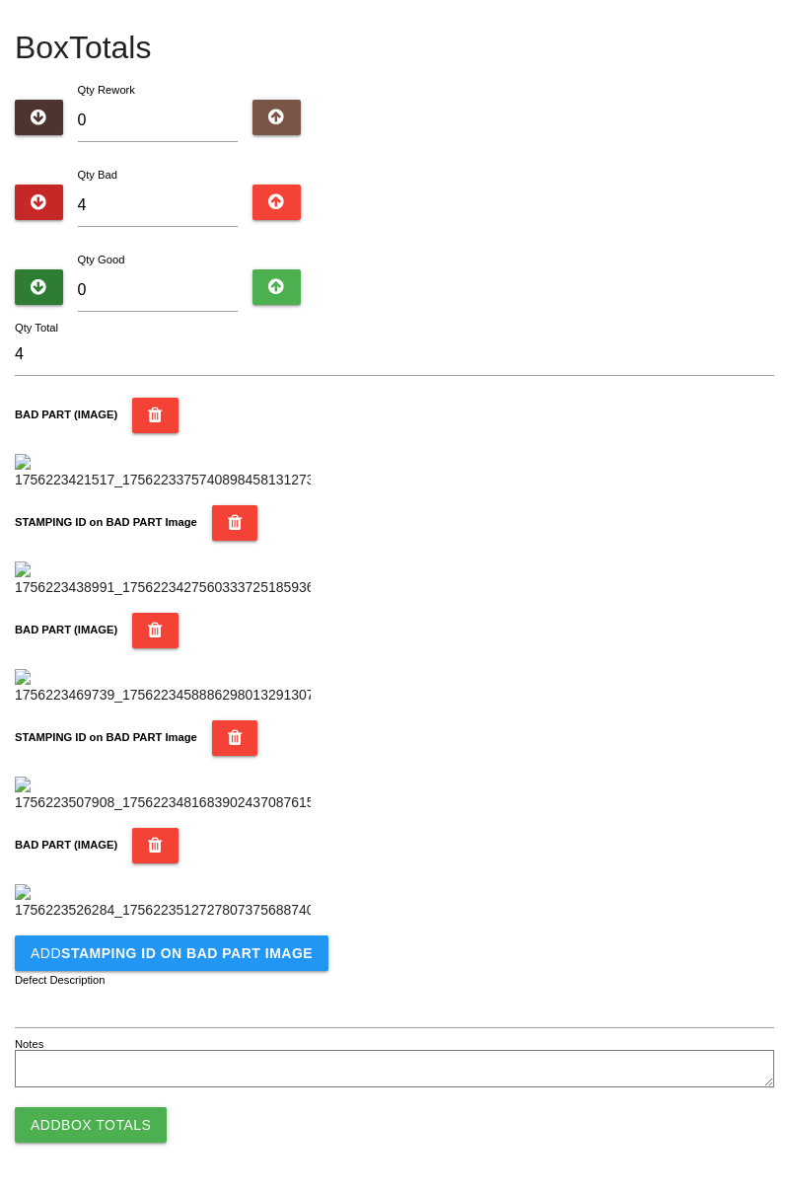
scroll to position [1405, 0]
click at [237, 957] on b "STAMPING ID on BAD PART Image" at bounding box center [187, 953] width 252 height 16
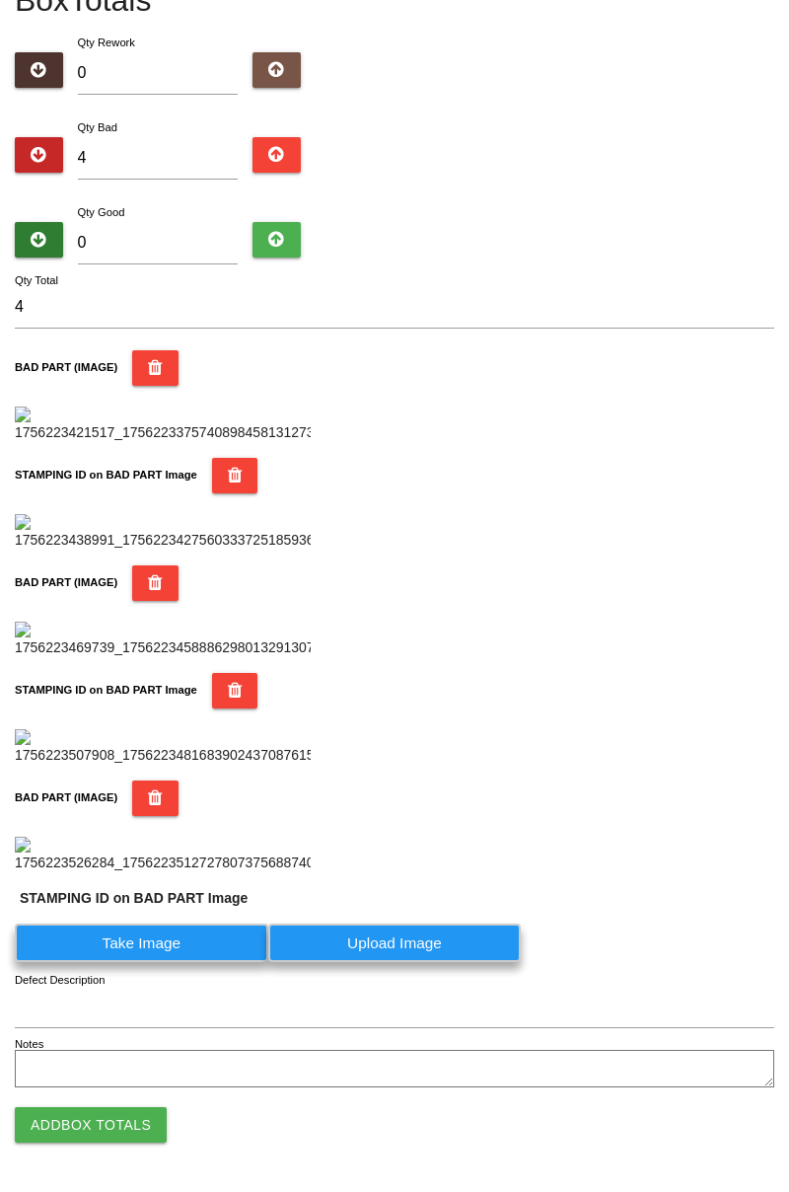
click at [185, 962] on label "Take Image" at bounding box center [141, 942] width 253 height 38
click at [0, 0] on PART "Take Image" at bounding box center [0, 0] width 0 height 0
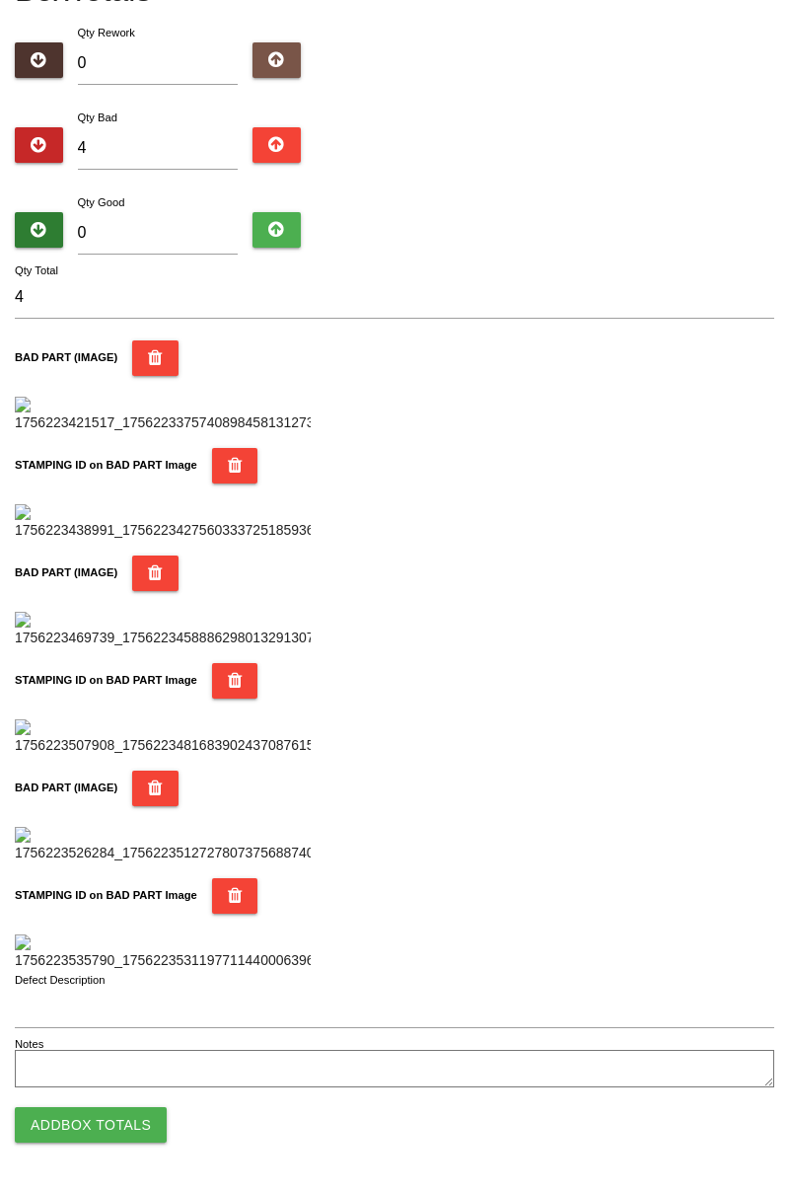
scroll to position [0, 0]
